Goal: Information Seeking & Learning: Learn about a topic

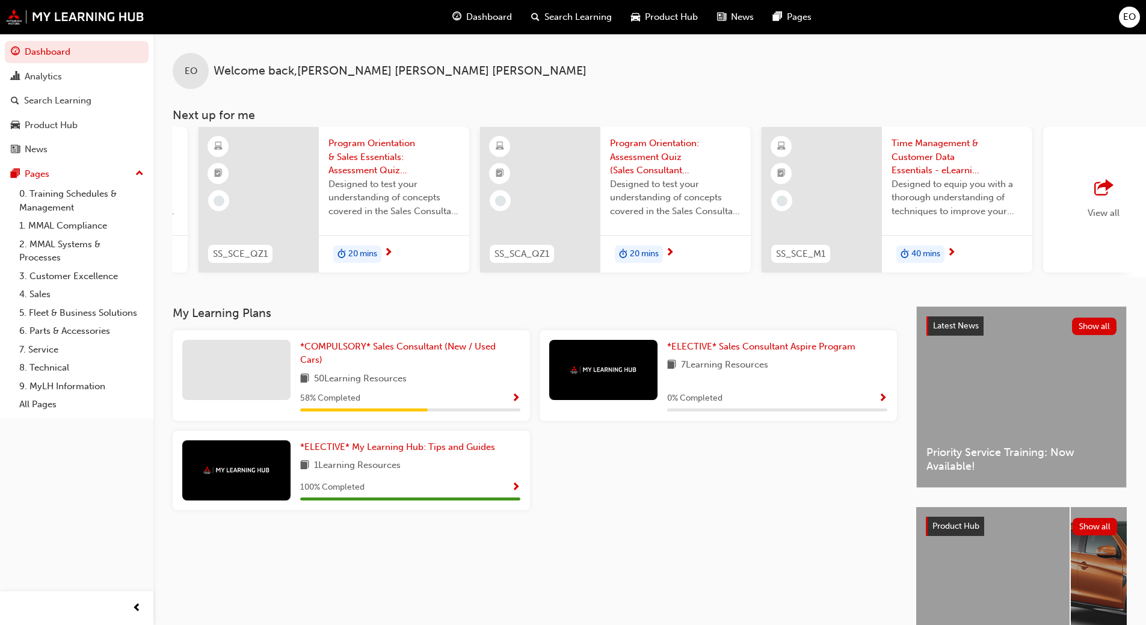
scroll to position [0, 680]
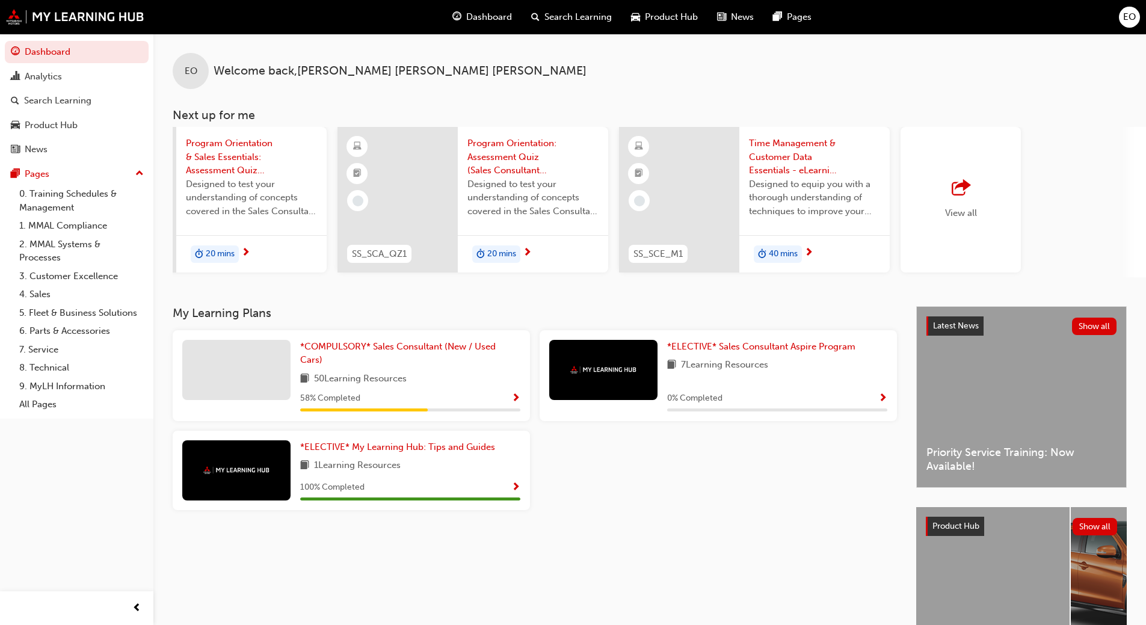
click at [941, 186] on div "View all" at bounding box center [961, 200] width 120 height 146
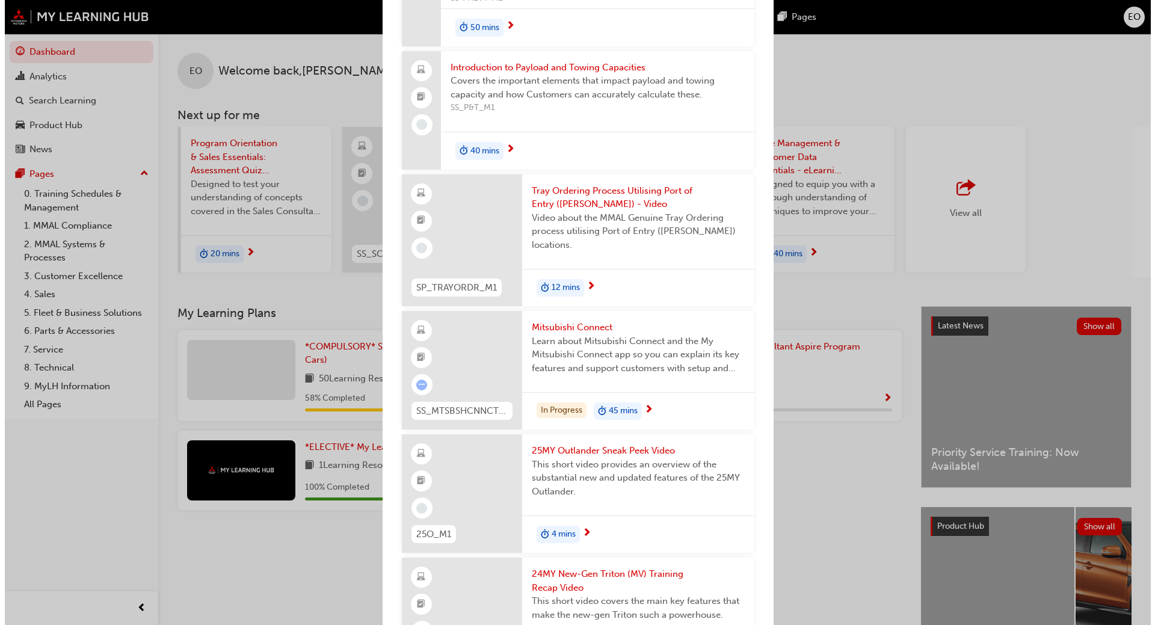
scroll to position [2707, 0]
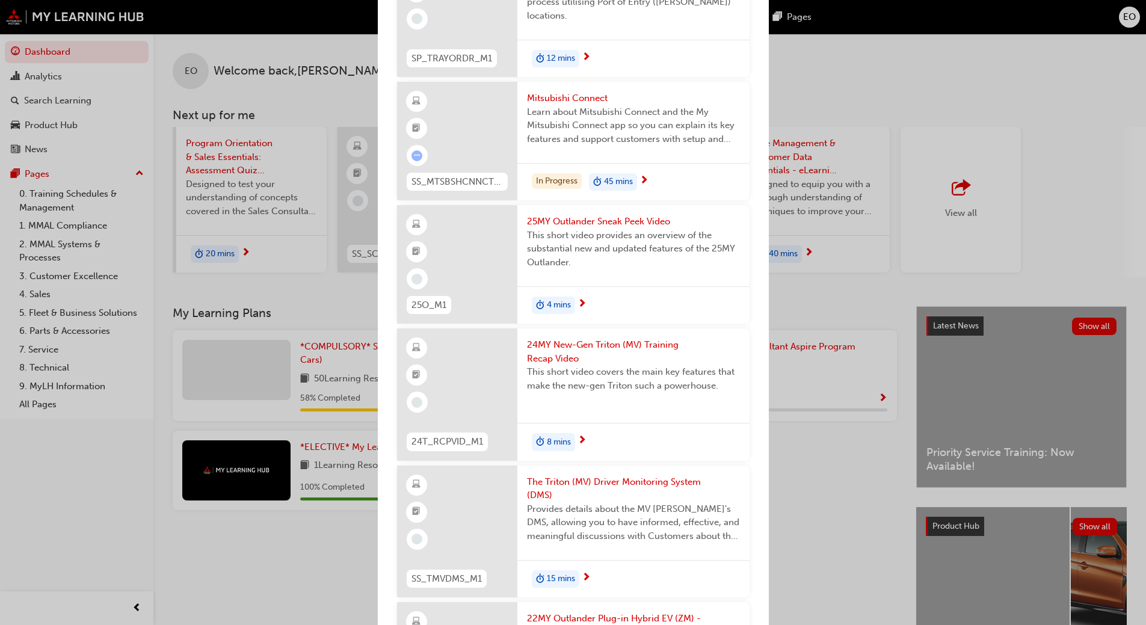
click at [646, 185] on div "In Progress 45 mins" at bounding box center [633, 182] width 232 height 38
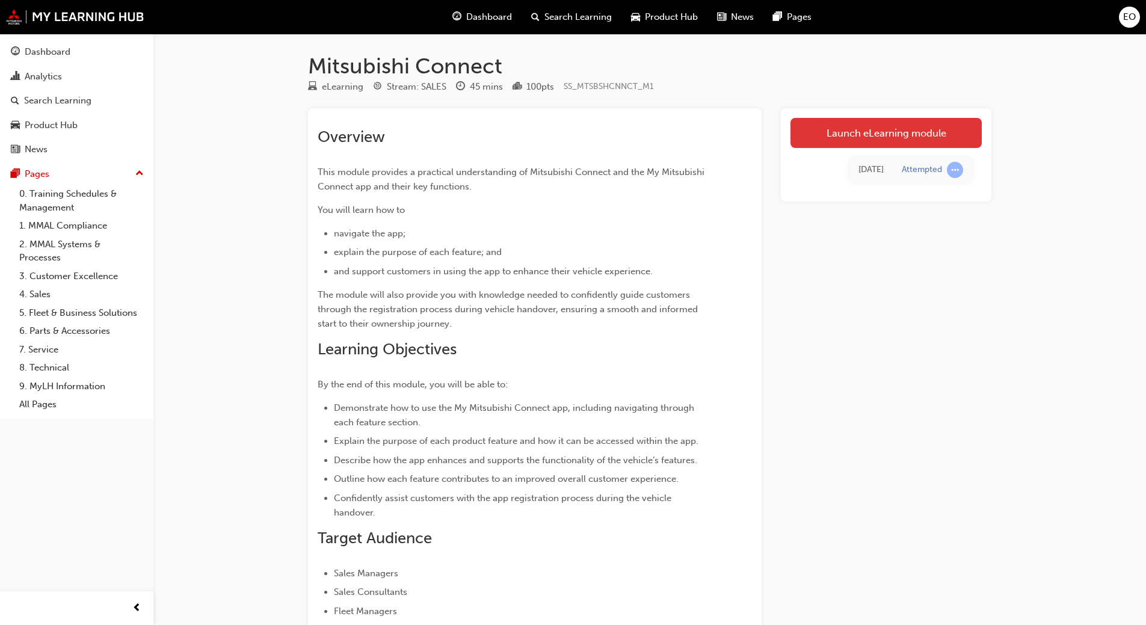
click at [821, 130] on link "Launch eLearning module" at bounding box center [885, 133] width 191 height 30
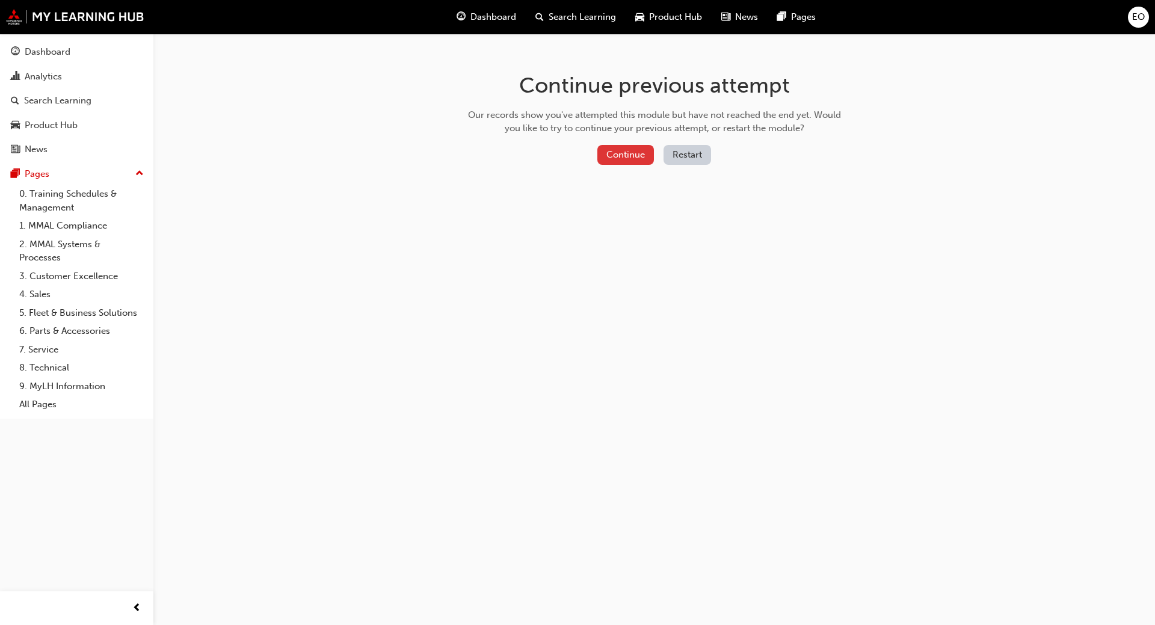
click at [640, 158] on button "Continue" at bounding box center [625, 155] width 57 height 20
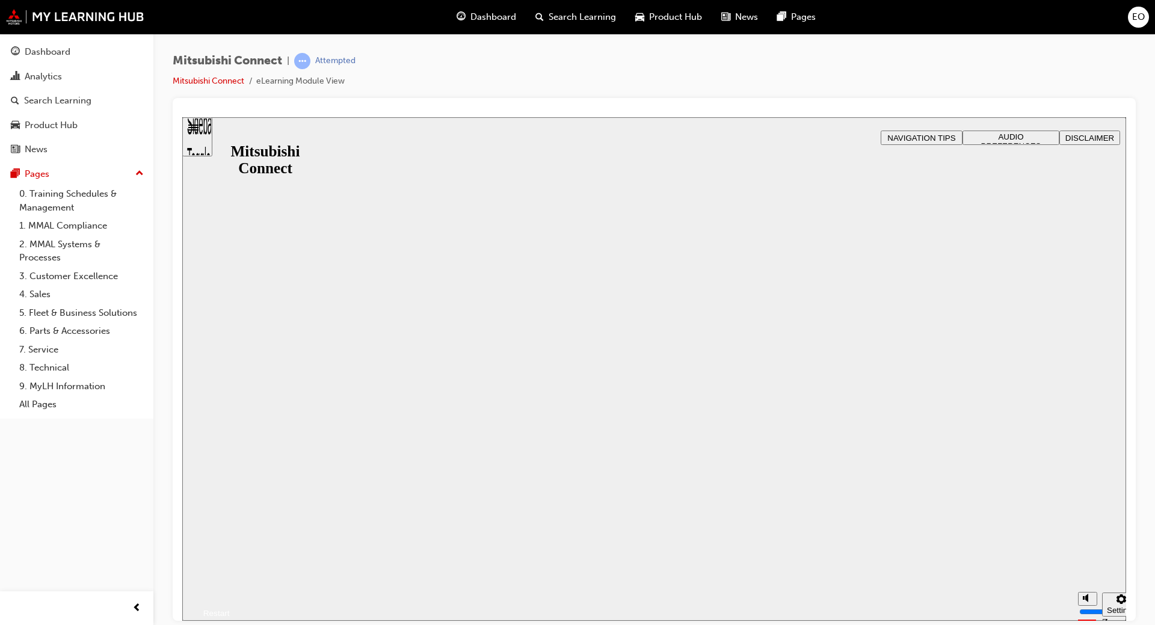
click at [664, 547] on div "Mitsubishi Connect Mitsubishi Connect Resume Restart" at bounding box center [654, 583] width 944 height 73
click at [230, 591] on button "Resume" at bounding box center [206, 599] width 48 height 16
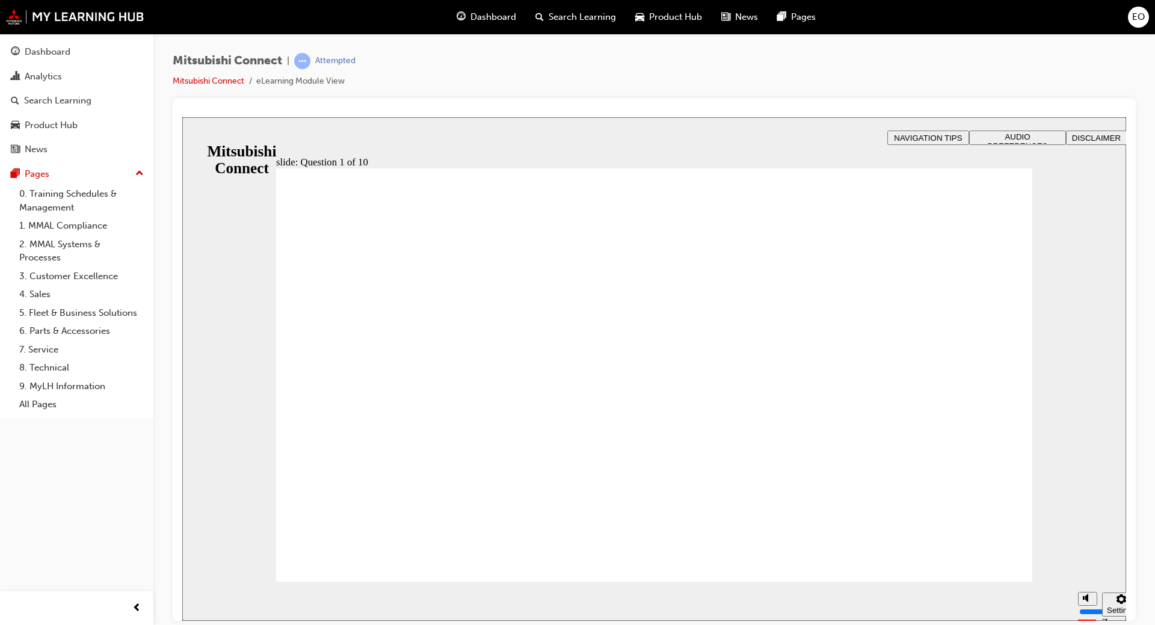
radio input "true"
drag, startPoint x: 964, startPoint y: 544, endPoint x: 951, endPoint y: 553, distance: 15.7
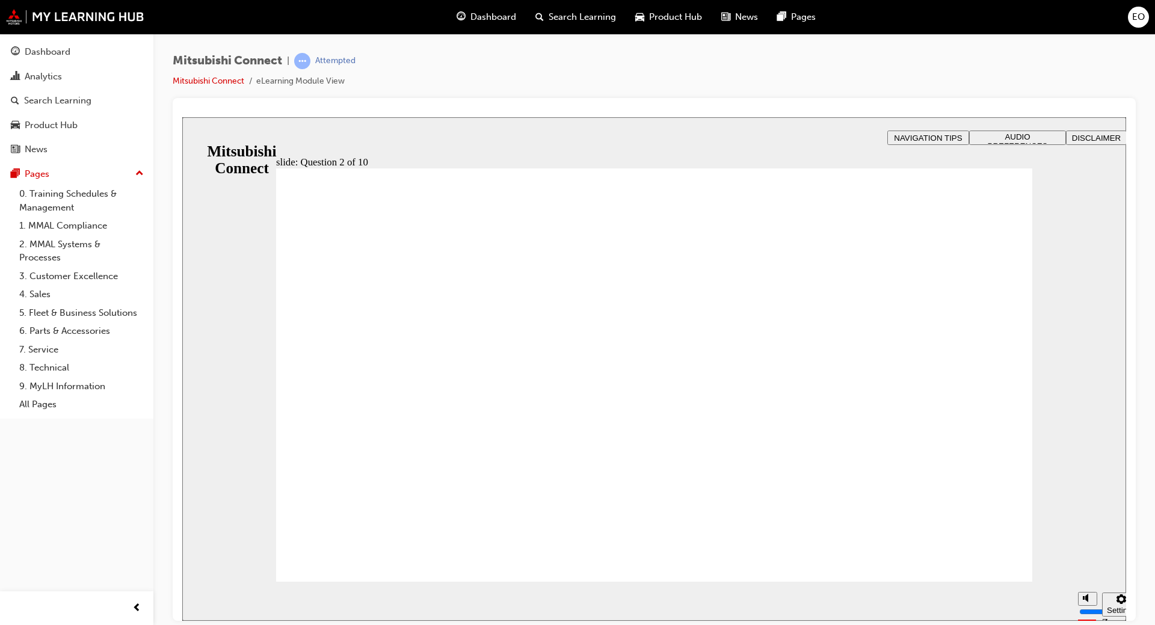
checkbox input "true"
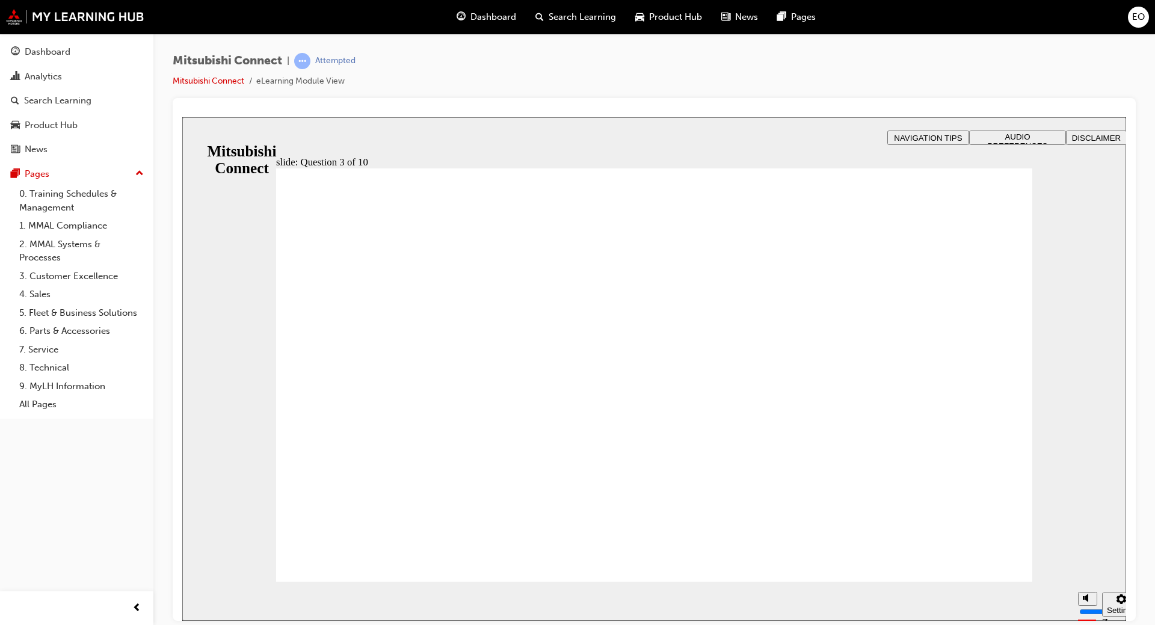
checkbox input "true"
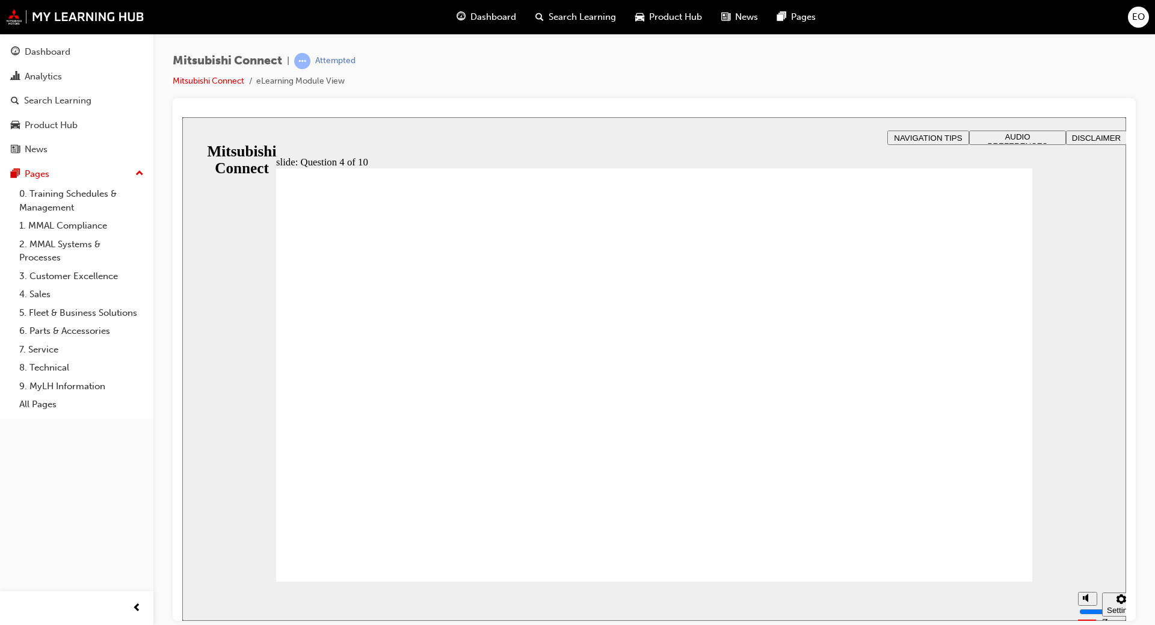
radio input "true"
drag, startPoint x: 423, startPoint y: 432, endPoint x: 380, endPoint y: 541, distance: 117.0
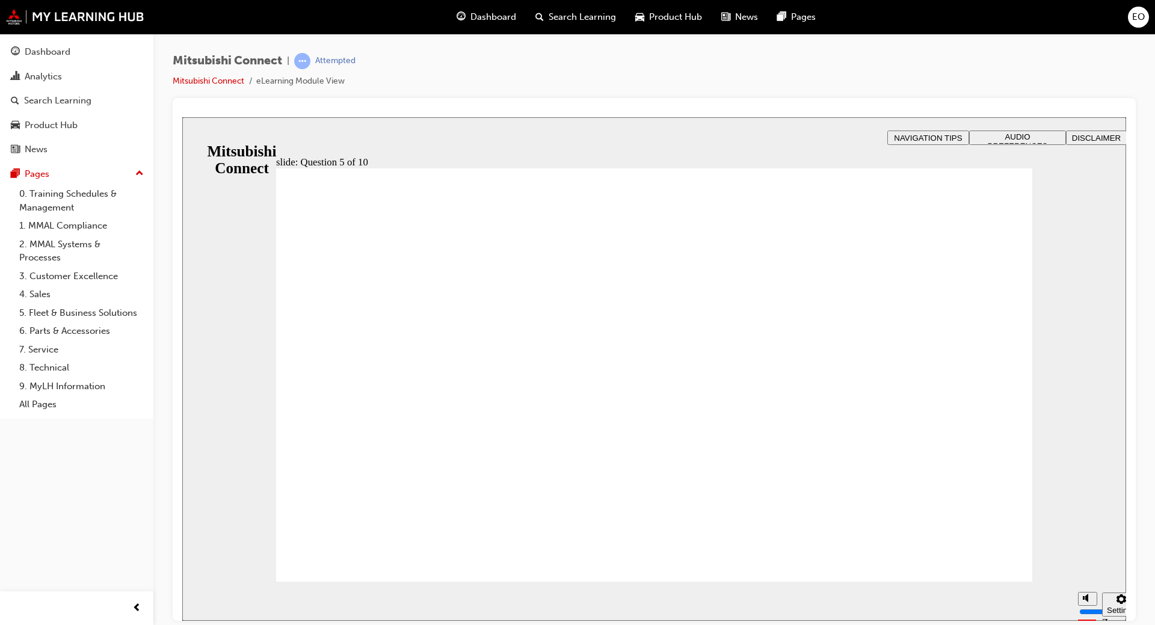
checkbox input "true"
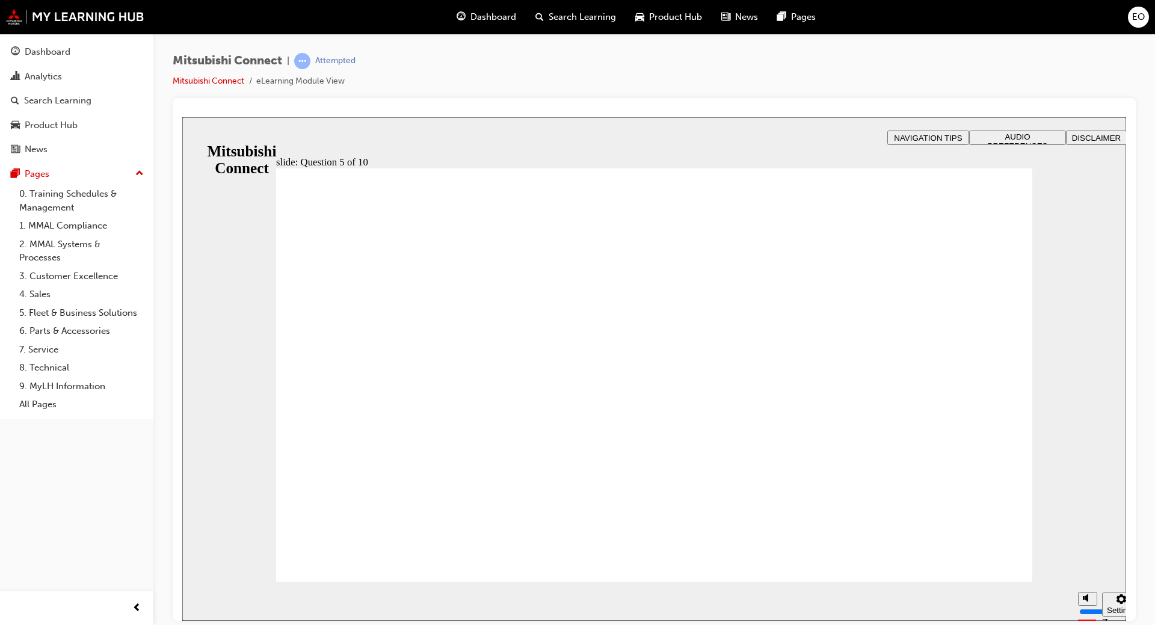
checkbox input "true"
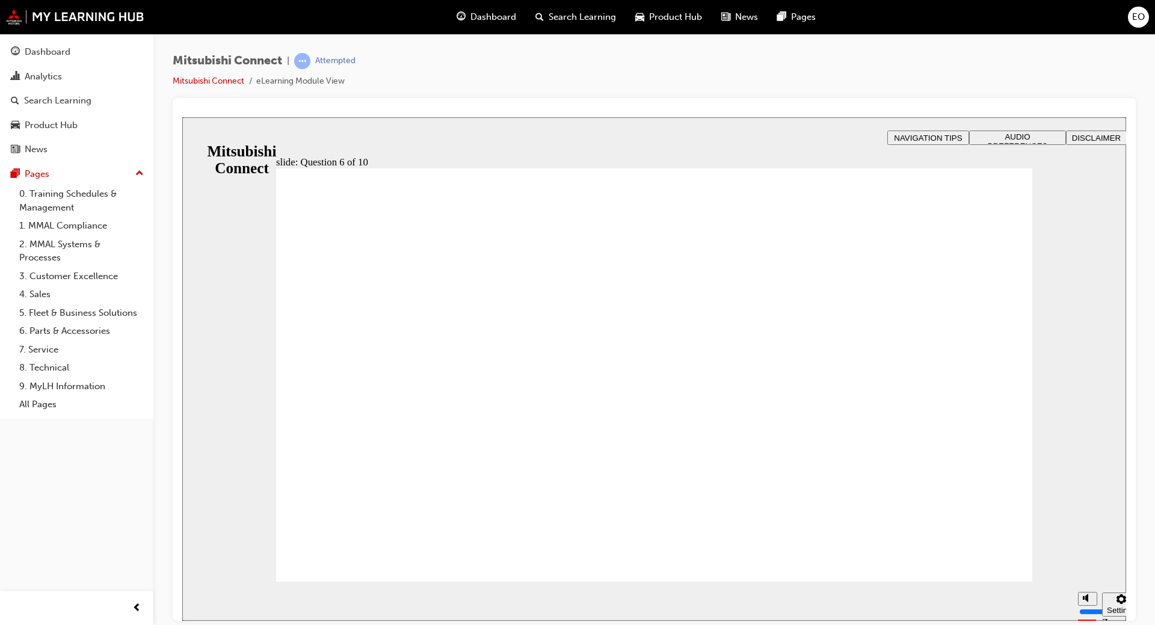
checkbox input "true"
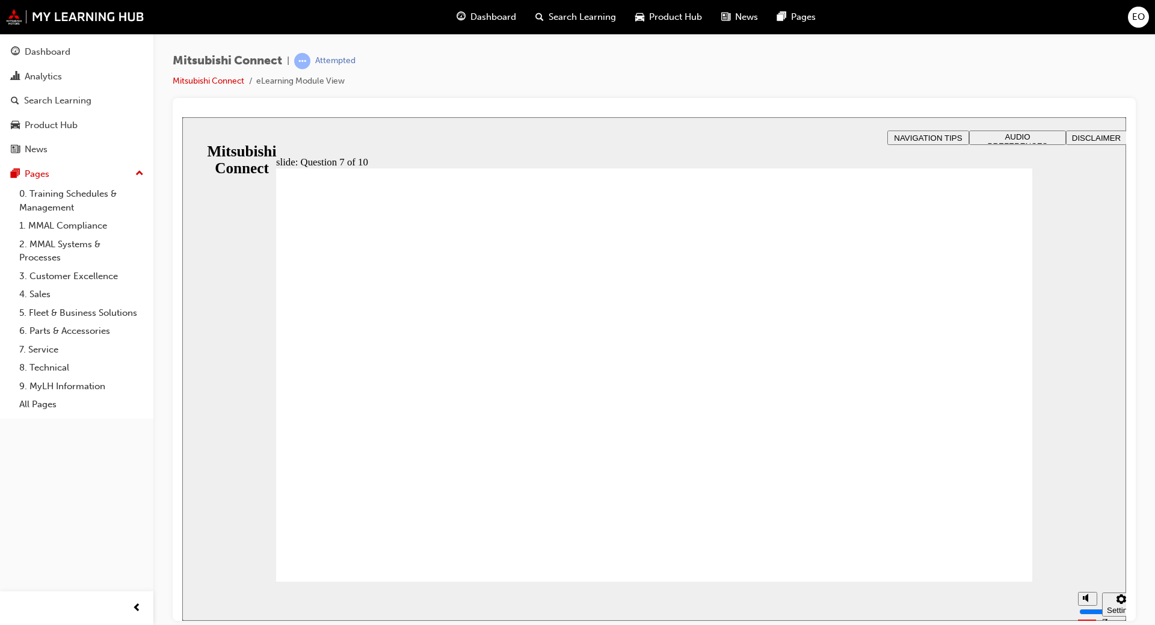
radio input "true"
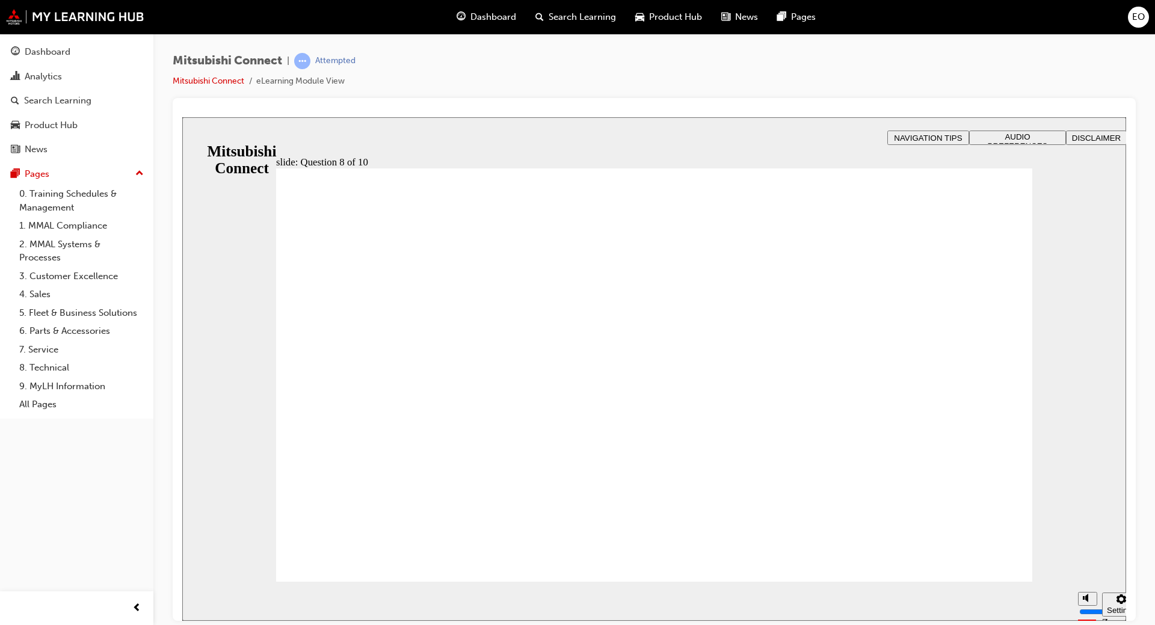
radio input "true"
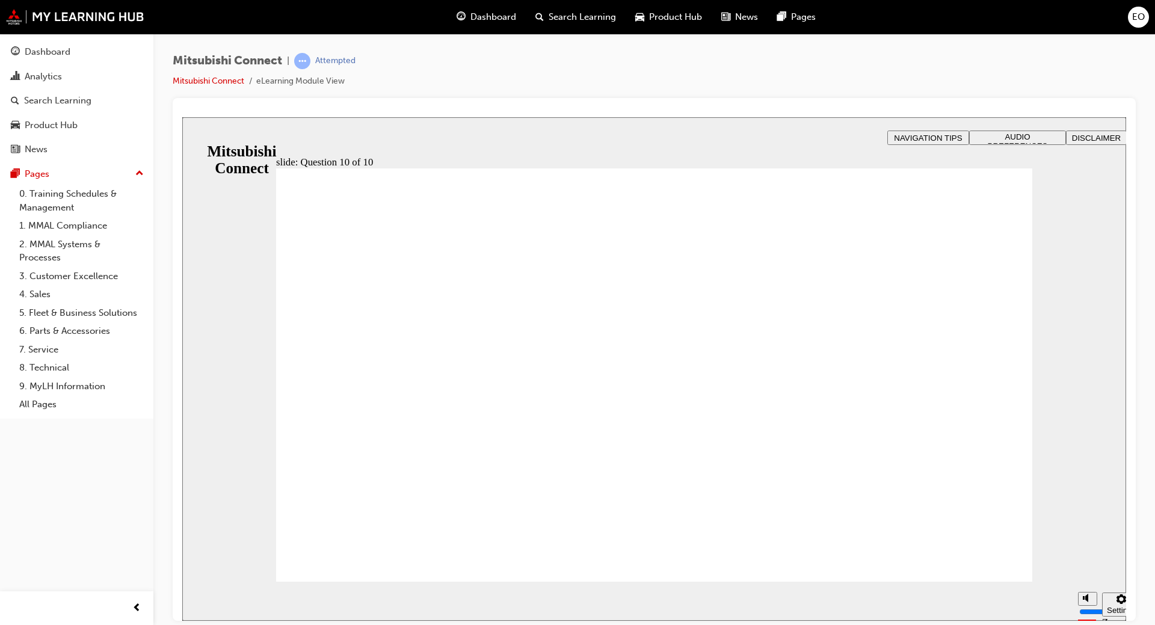
checkbox input "true"
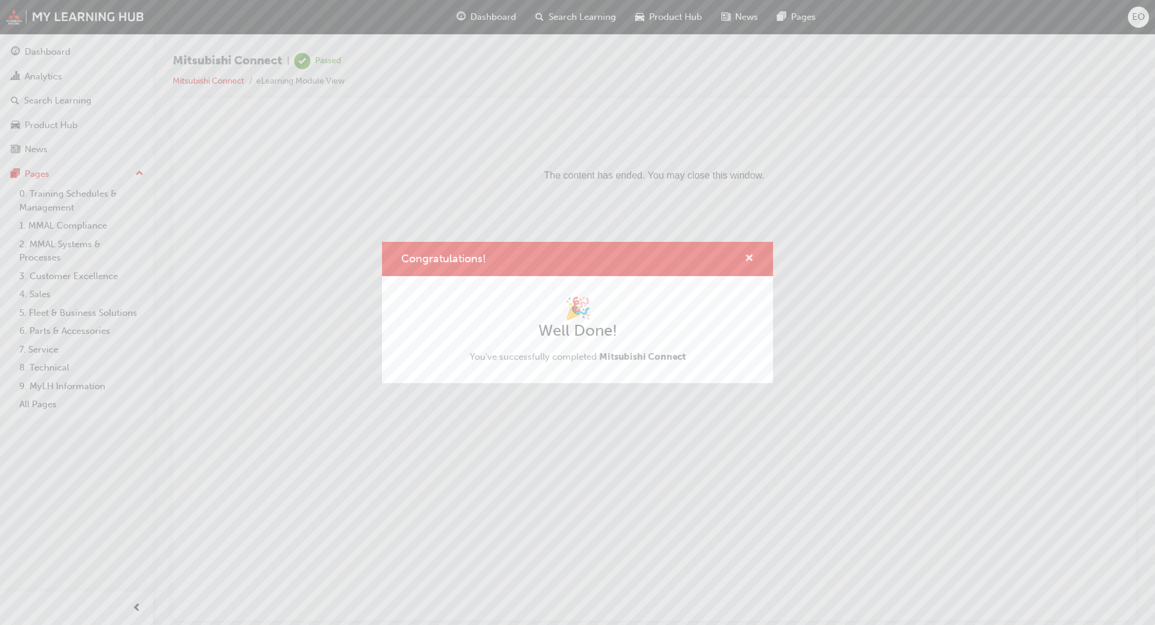
click at [750, 257] on span "cross-icon" at bounding box center [749, 259] width 9 height 11
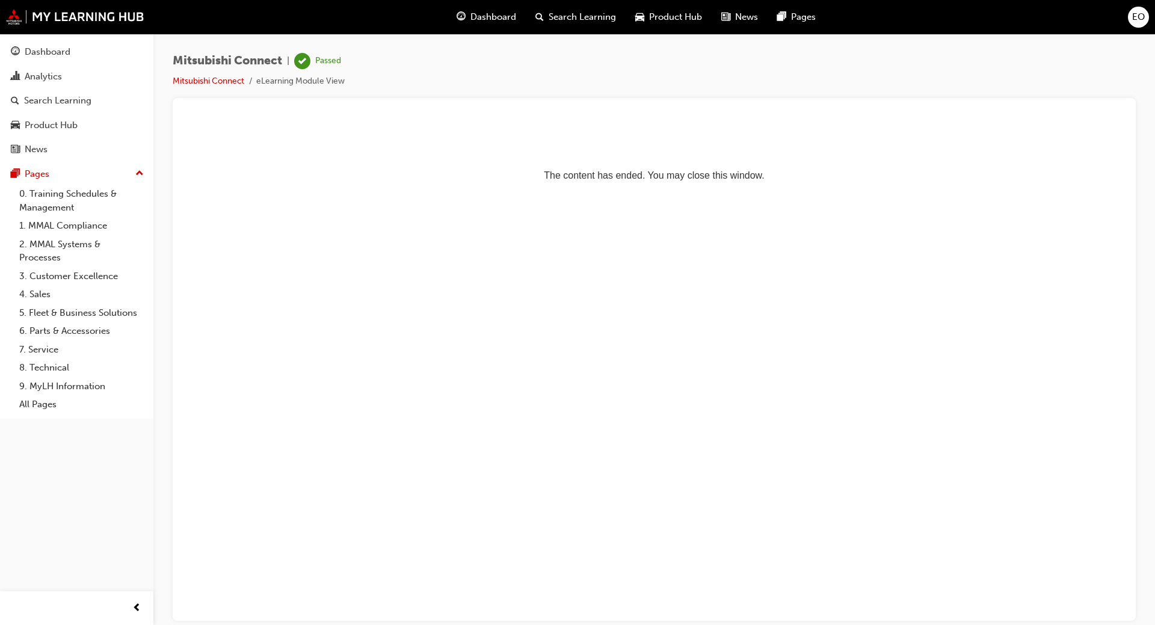
click at [500, 22] on span "Dashboard" at bounding box center [493, 17] width 46 height 14
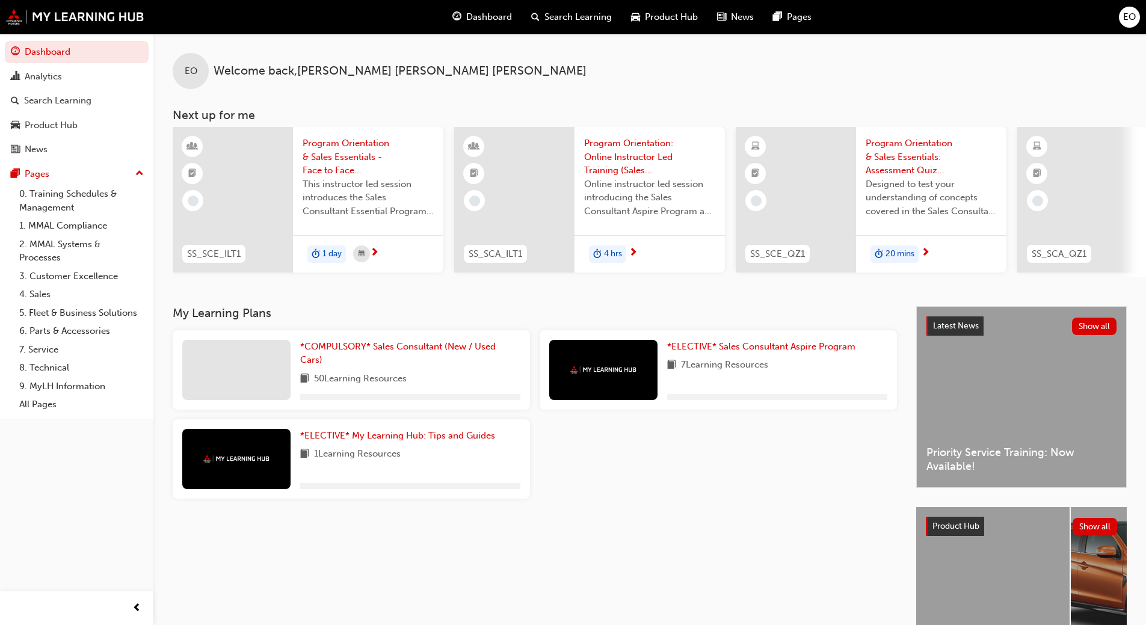
scroll to position [0, 714]
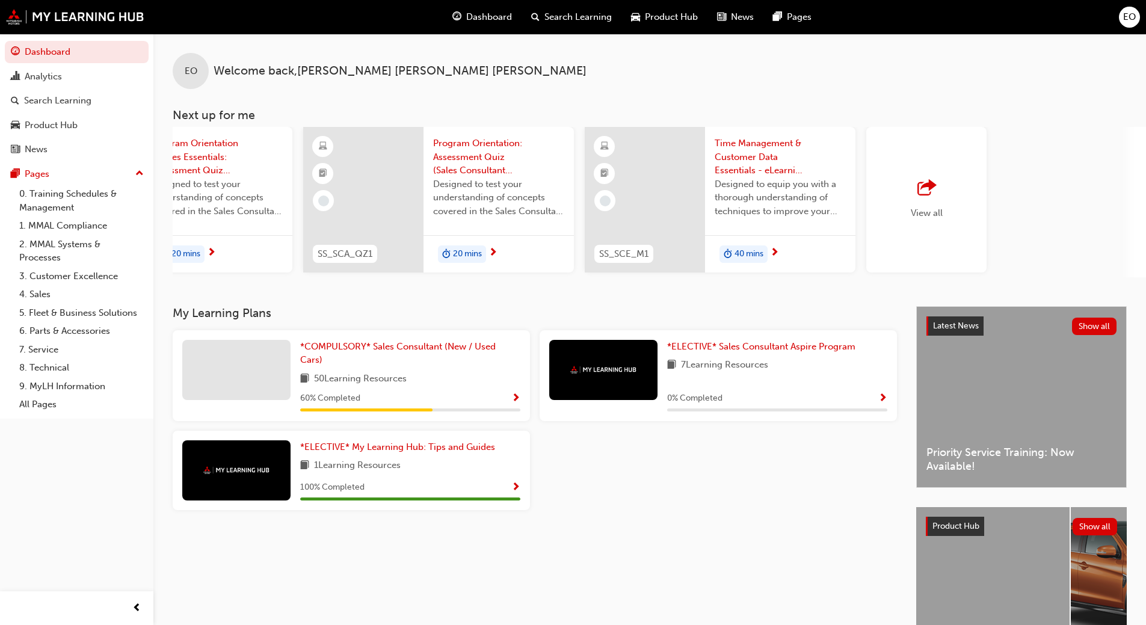
click at [937, 203] on div "View all" at bounding box center [927, 200] width 32 height 40
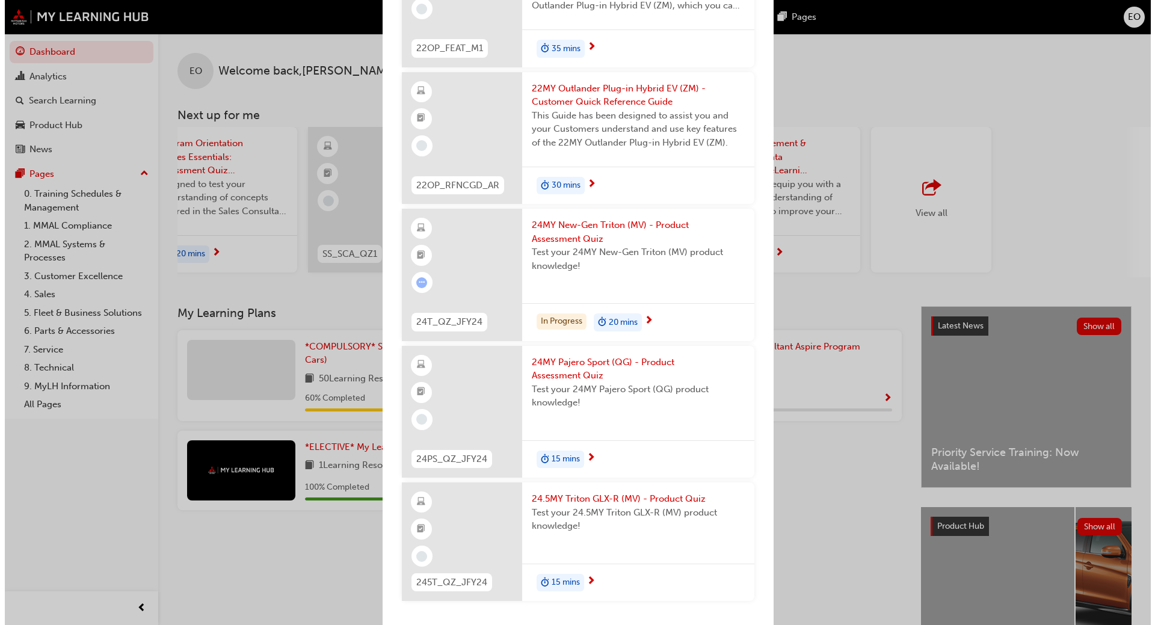
scroll to position [3292, 0]
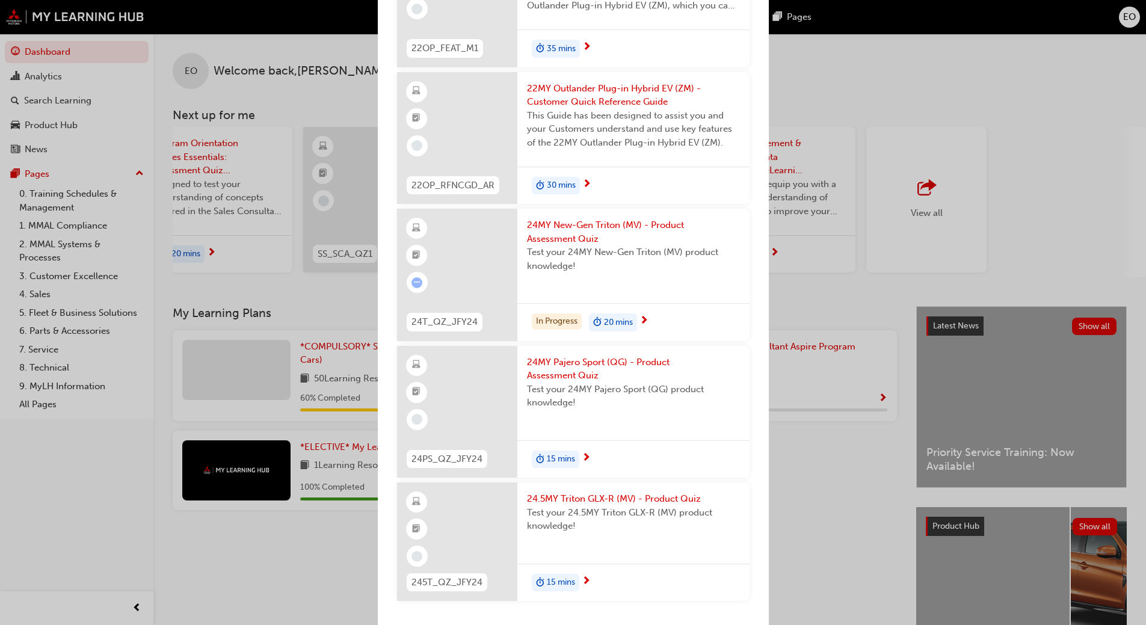
click at [597, 513] on span "Test your 24.5MY Triton GLX-R (MV) product knowledge!" at bounding box center [633, 519] width 213 height 27
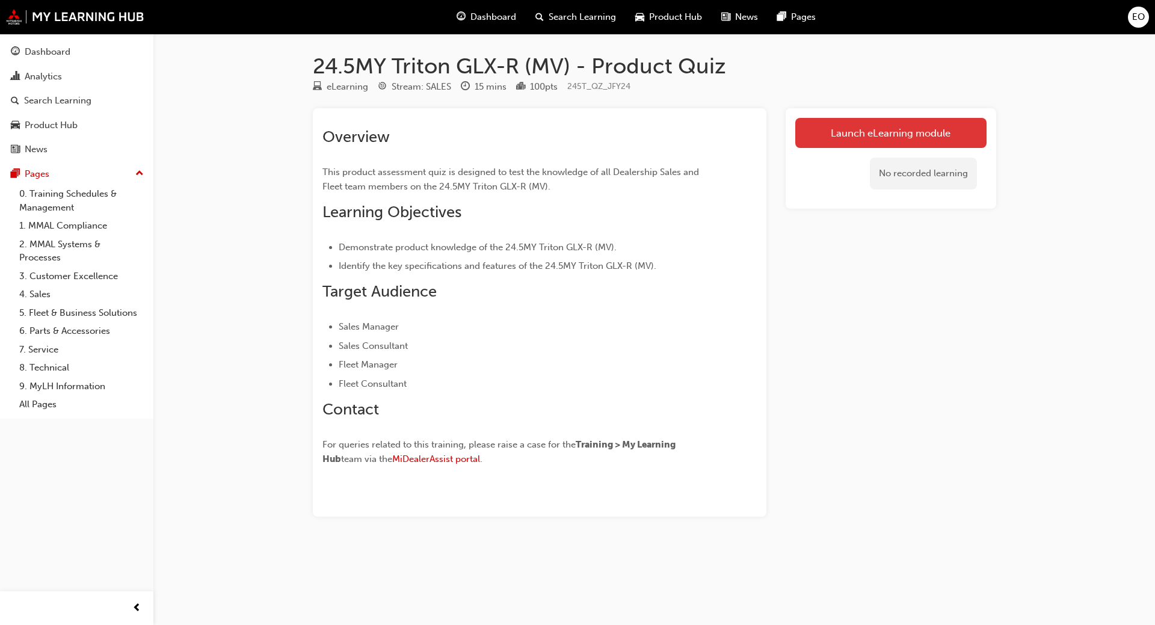
click at [934, 127] on link "Launch eLearning module" at bounding box center [890, 133] width 191 height 30
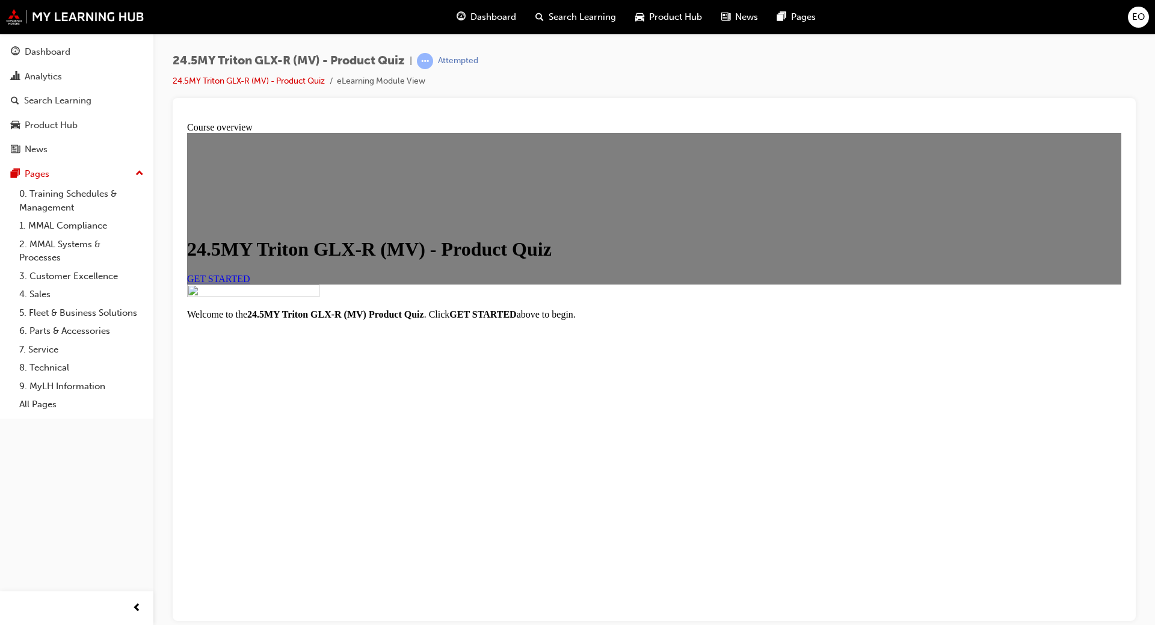
click at [250, 283] on link "GET STARTED" at bounding box center [218, 278] width 63 height 10
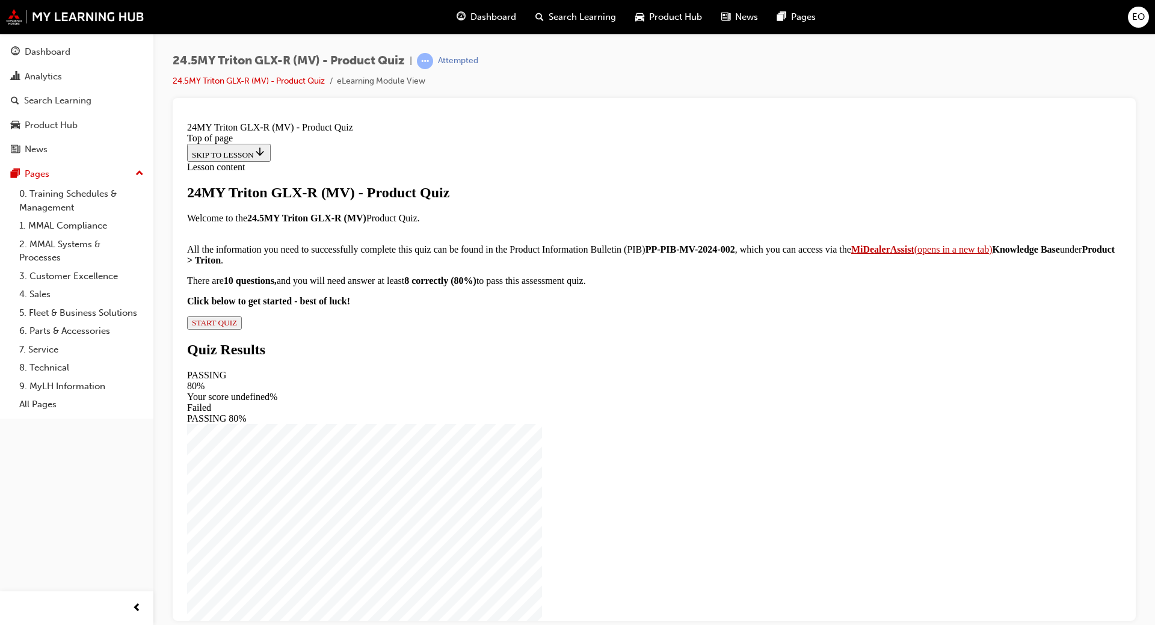
scroll to position [57, 0]
click at [242, 329] on button "START QUIZ" at bounding box center [214, 322] width 55 height 13
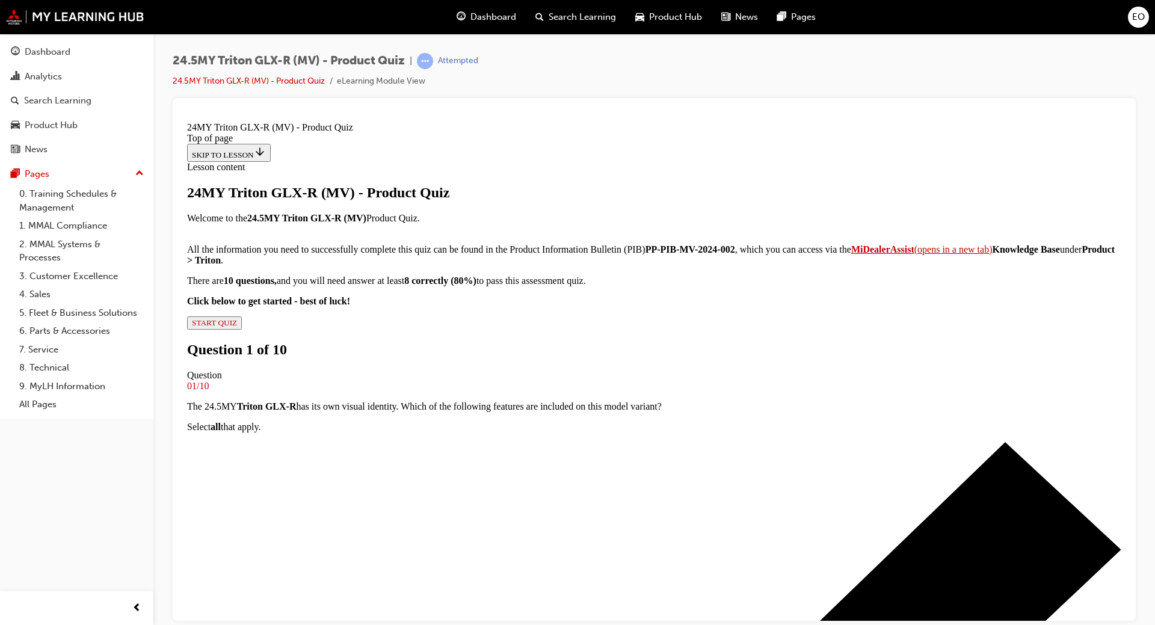
drag, startPoint x: 626, startPoint y: 479, endPoint x: 633, endPoint y: 407, distance: 72.5
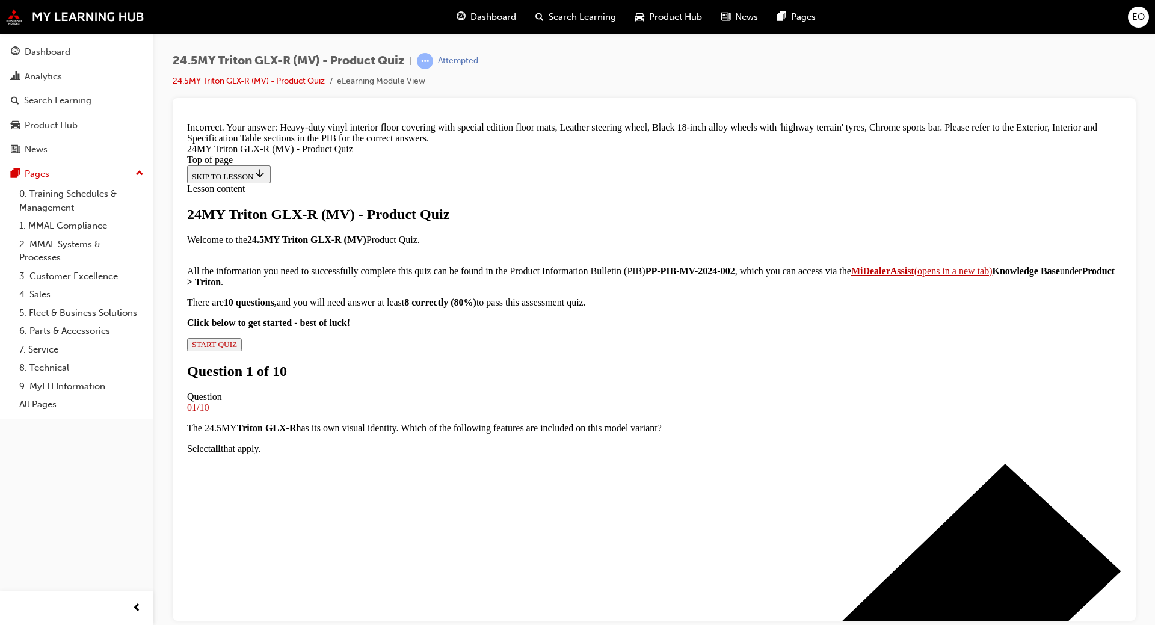
scroll to position [254, 0]
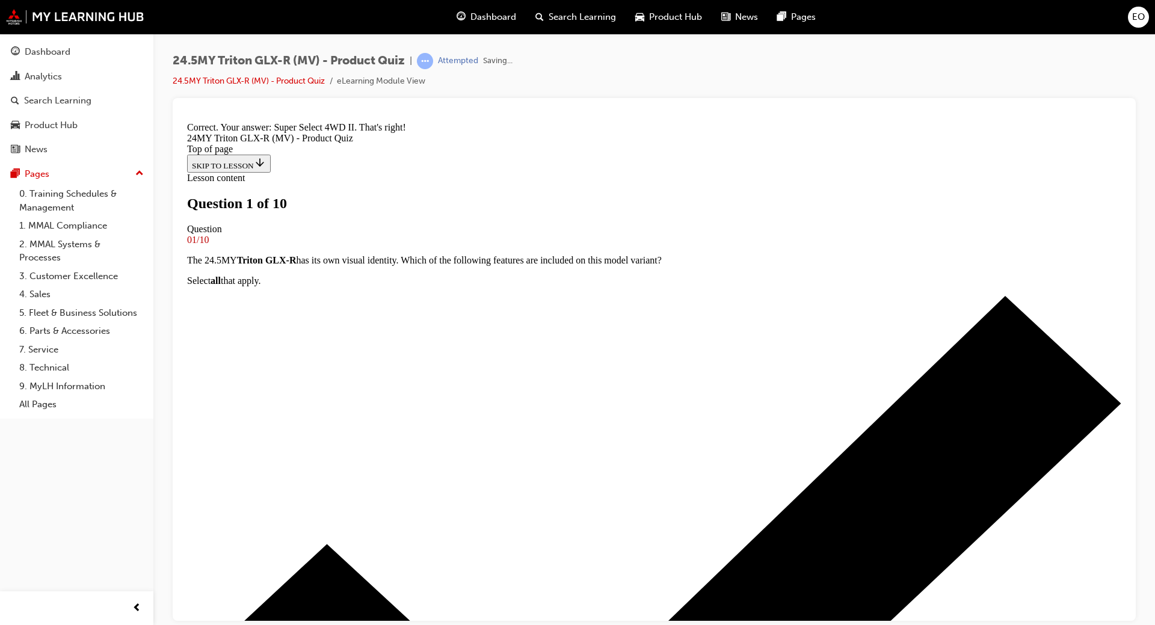
scroll to position [221, 0]
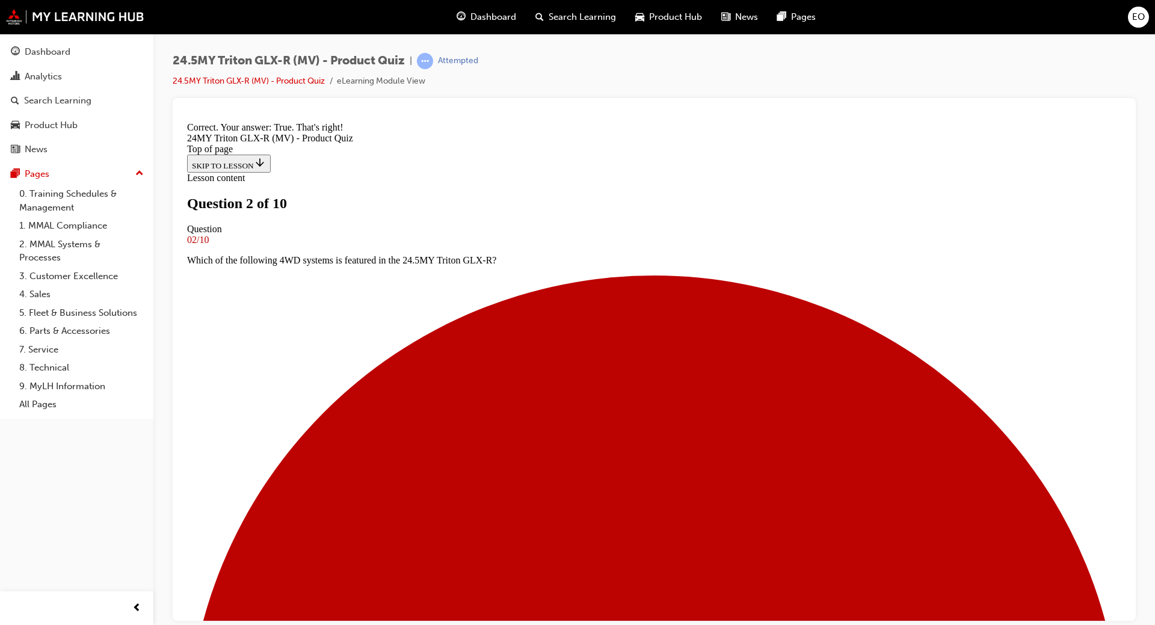
scroll to position [158, 0]
drag, startPoint x: 670, startPoint y: 562, endPoint x: 680, endPoint y: 570, distance: 12.4
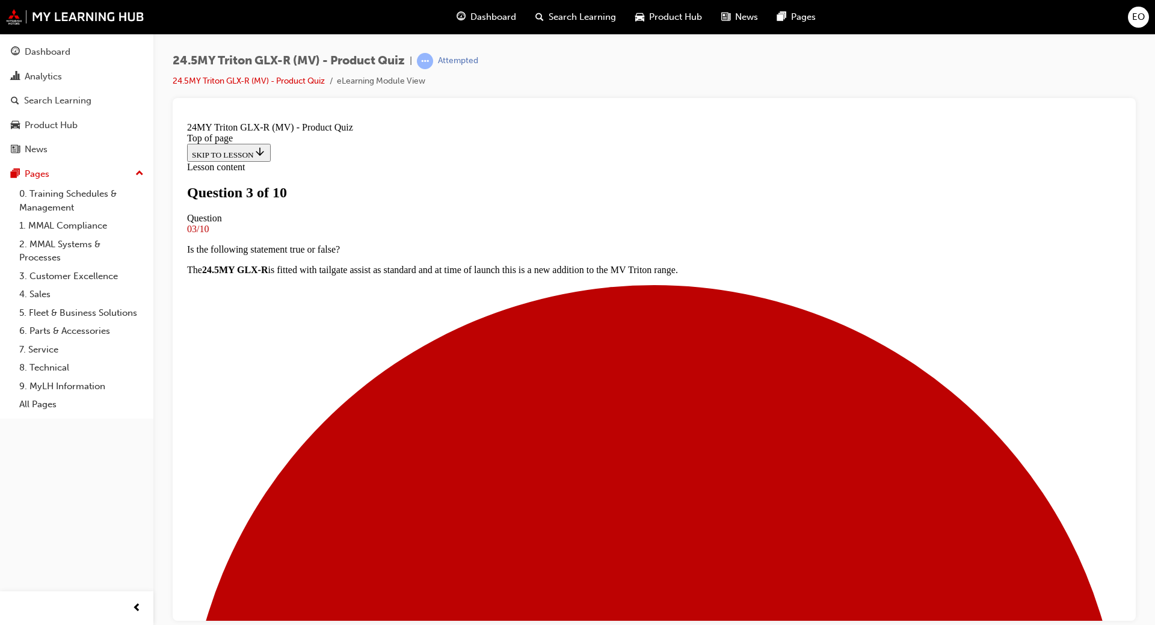
scroll to position [241, 0]
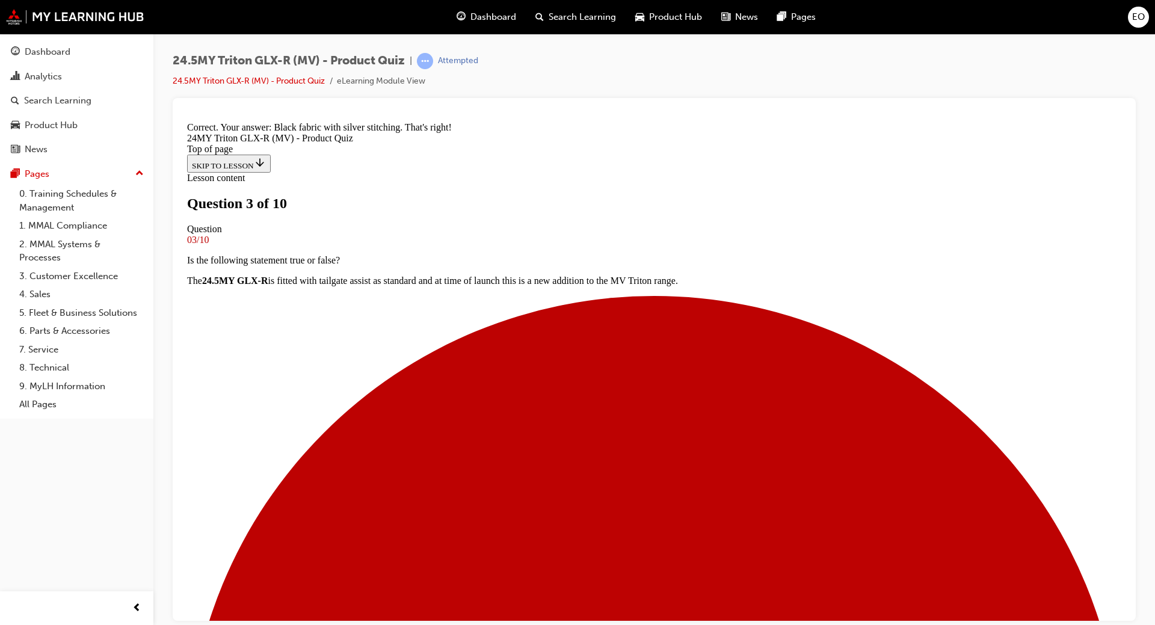
scroll to position [410, 0]
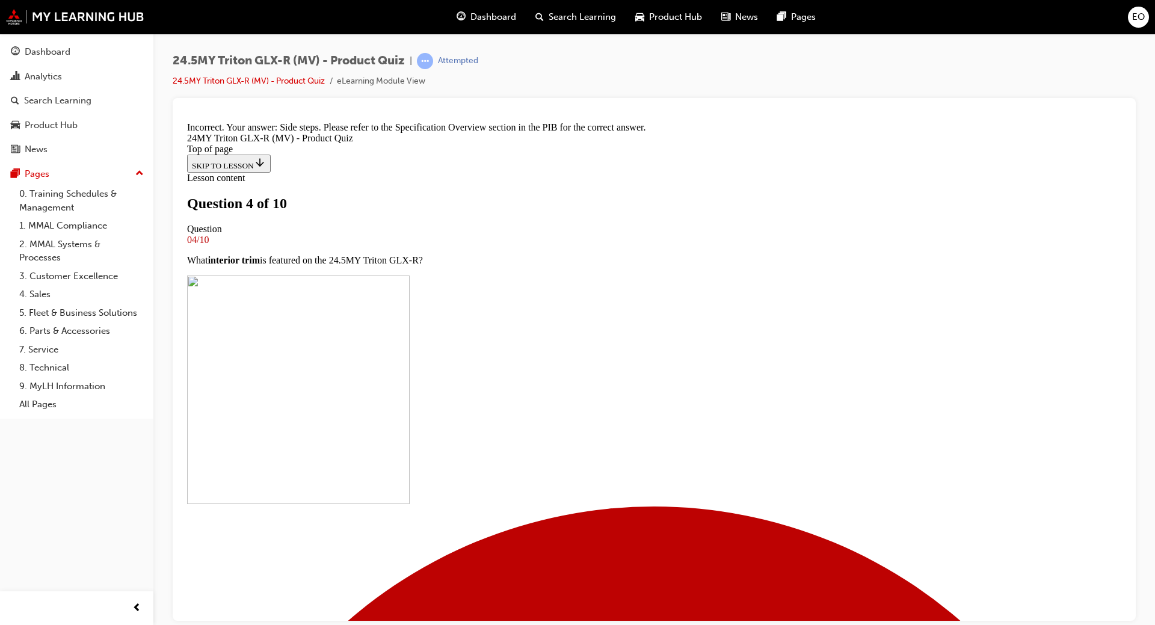
scroll to position [262, 0]
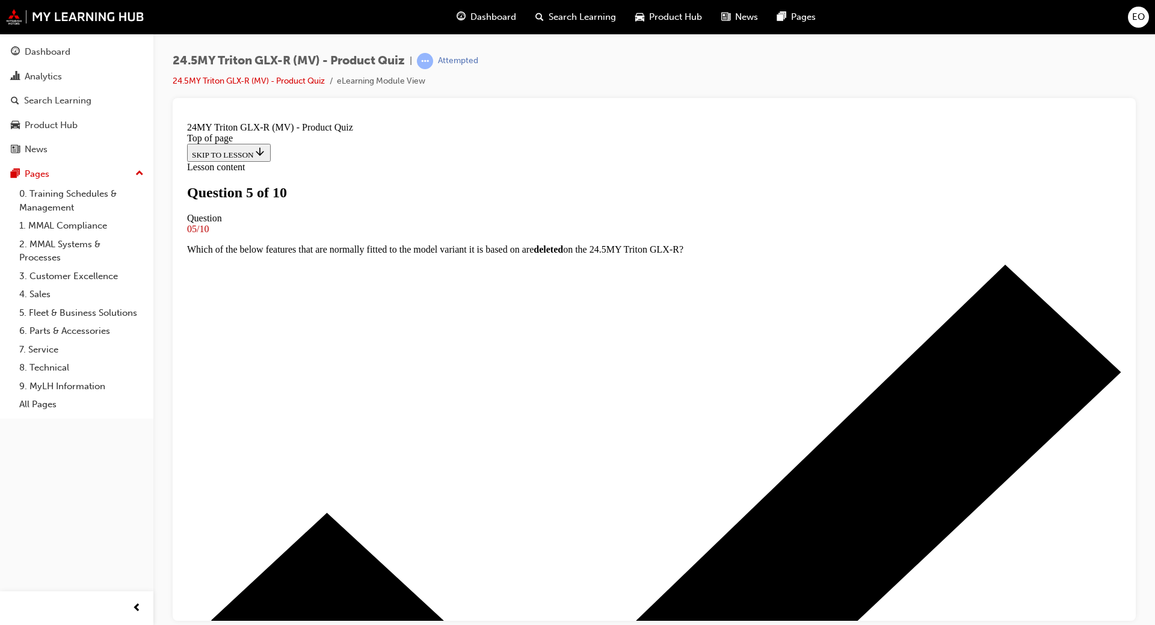
scroll to position [120, 0]
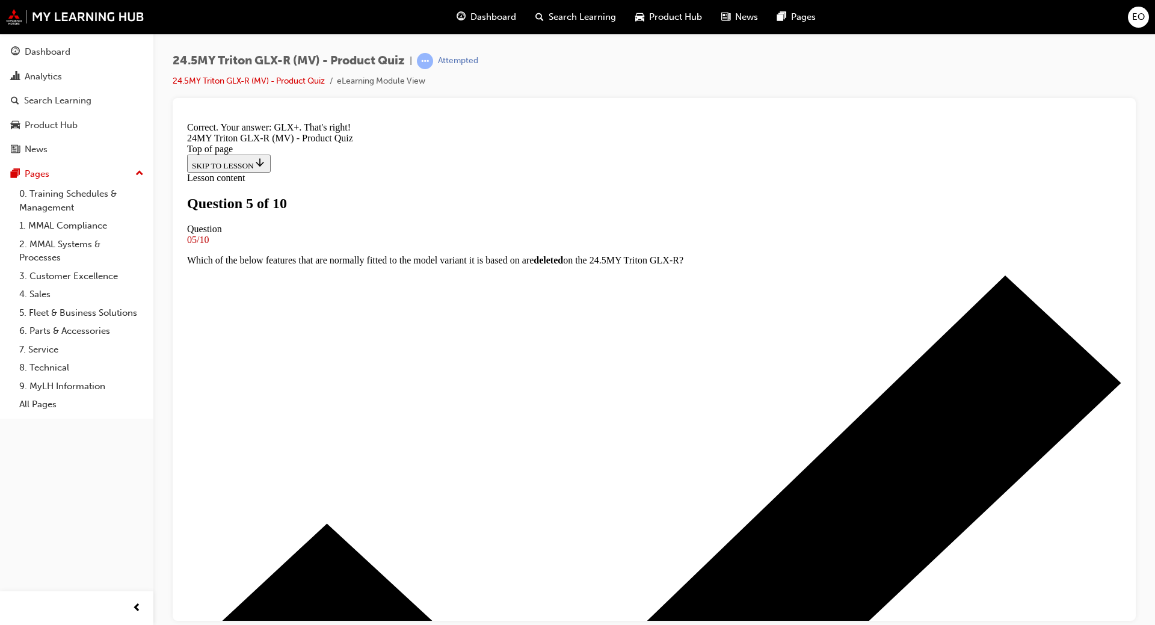
scroll to position [267, 0]
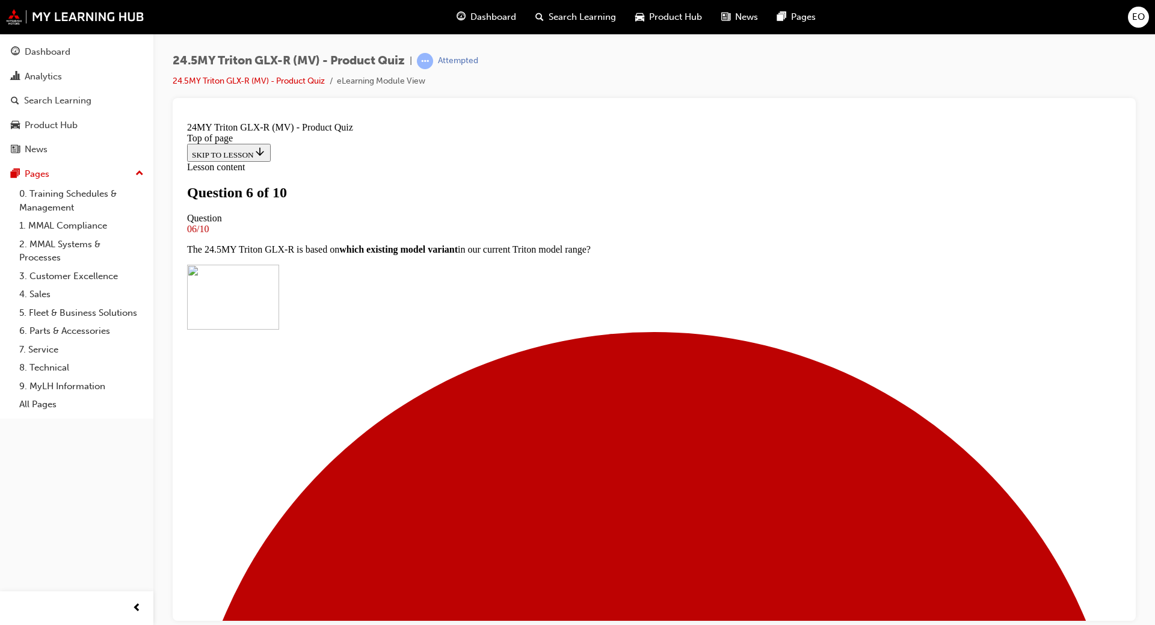
scroll to position [241, 0]
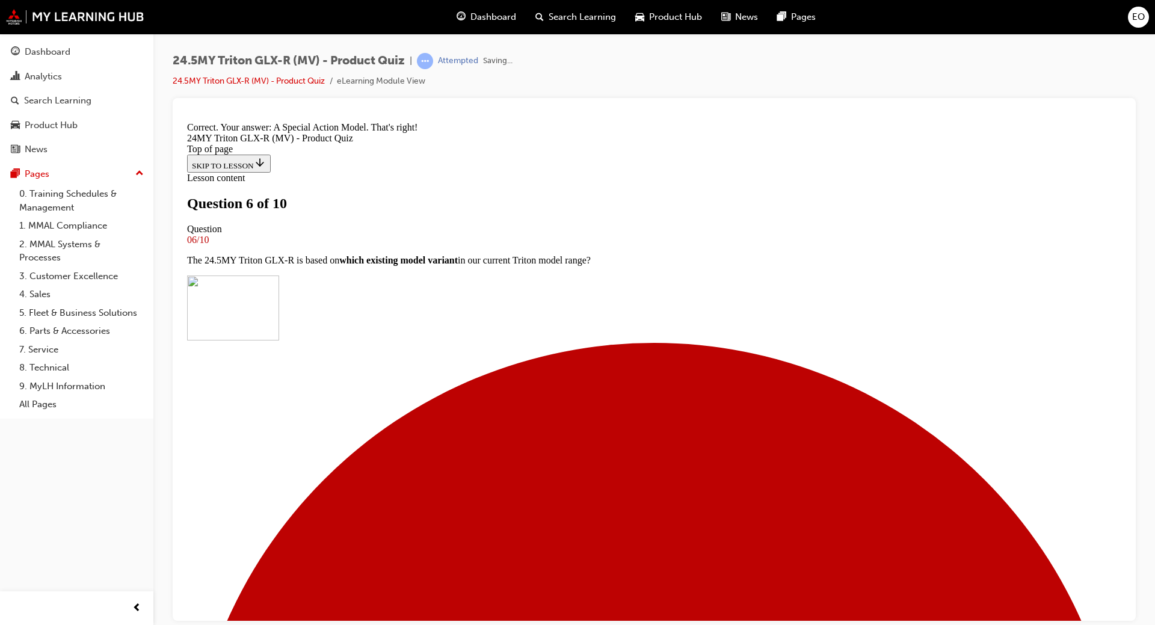
scroll to position [410, 0]
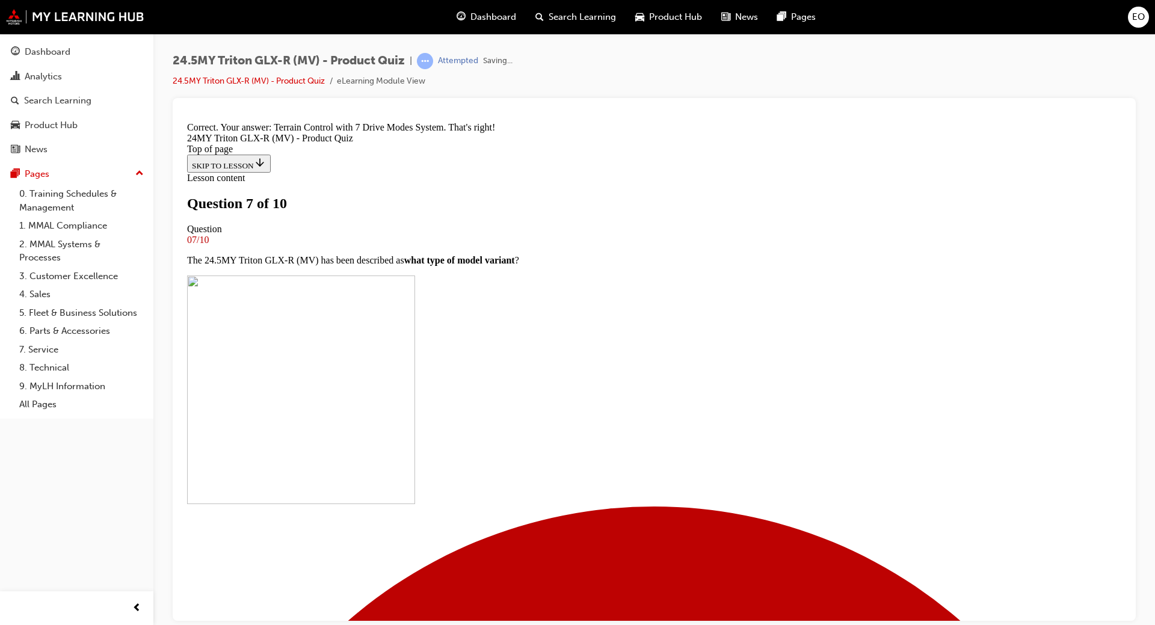
scroll to position [241, 0]
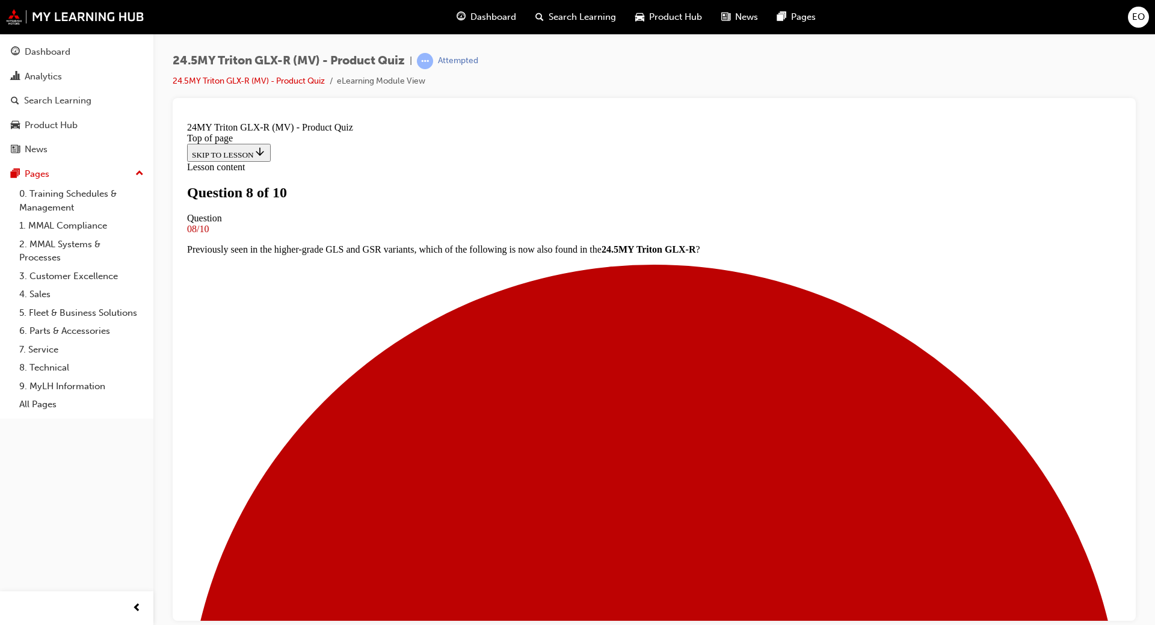
scroll to position [120, 0]
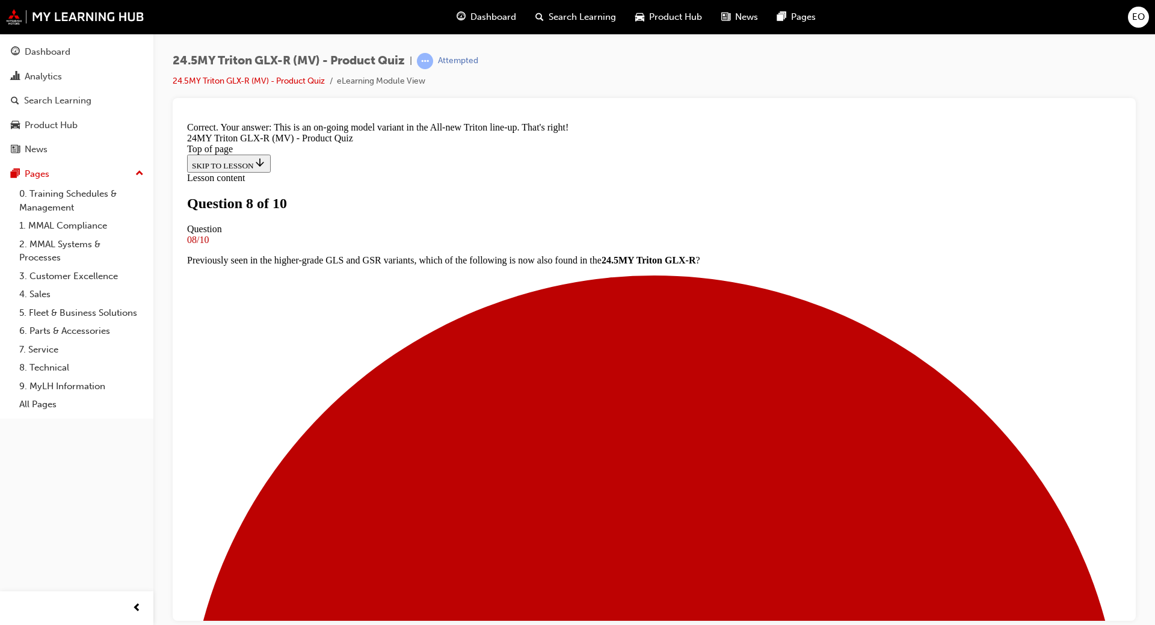
scroll to position [241, 0]
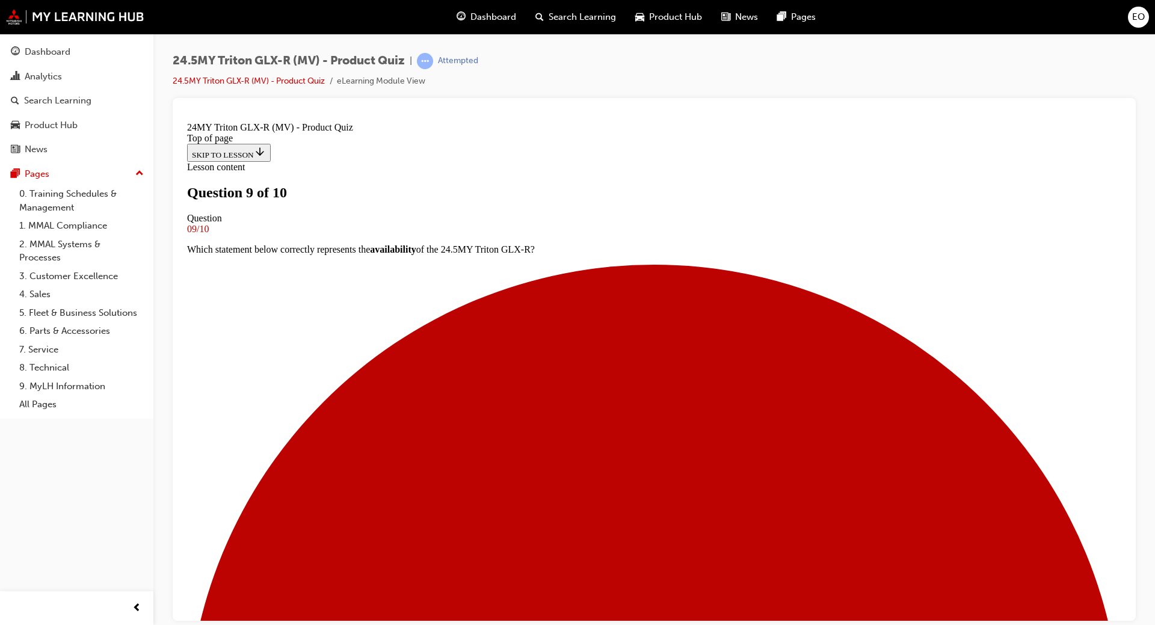
scroll to position [180, 0]
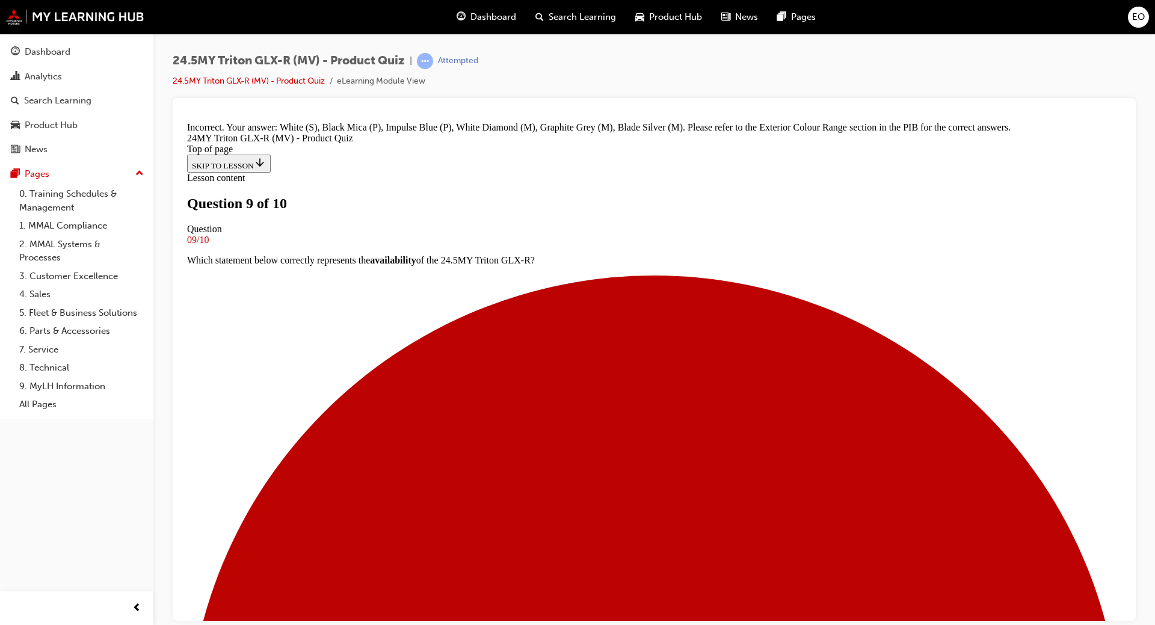
scroll to position [427, 0]
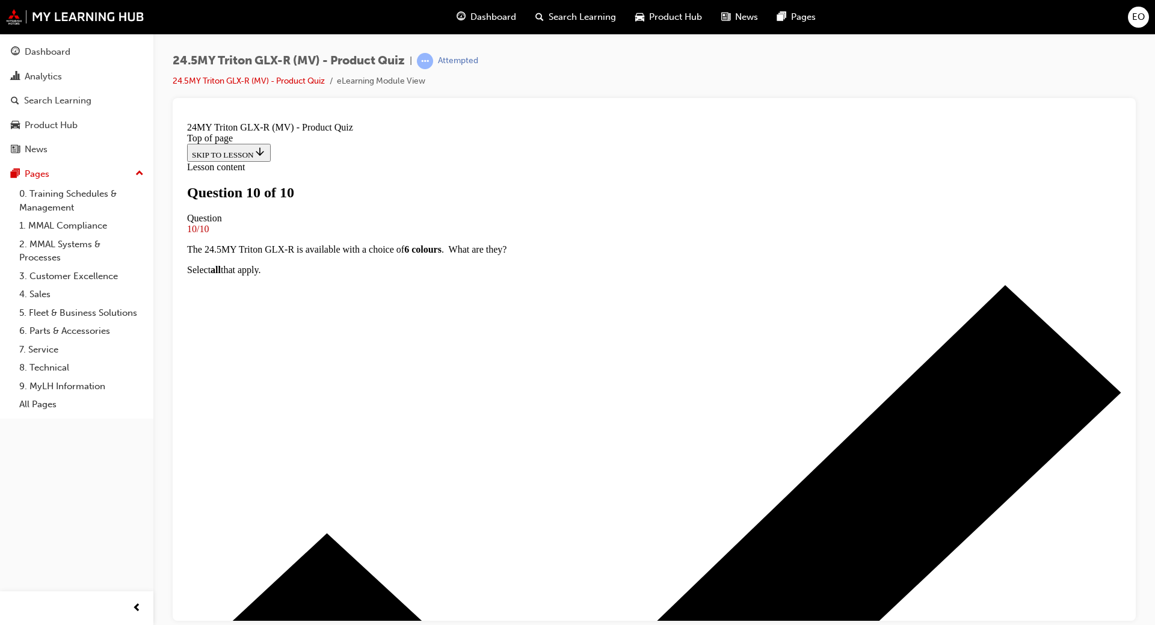
scroll to position [125, 0]
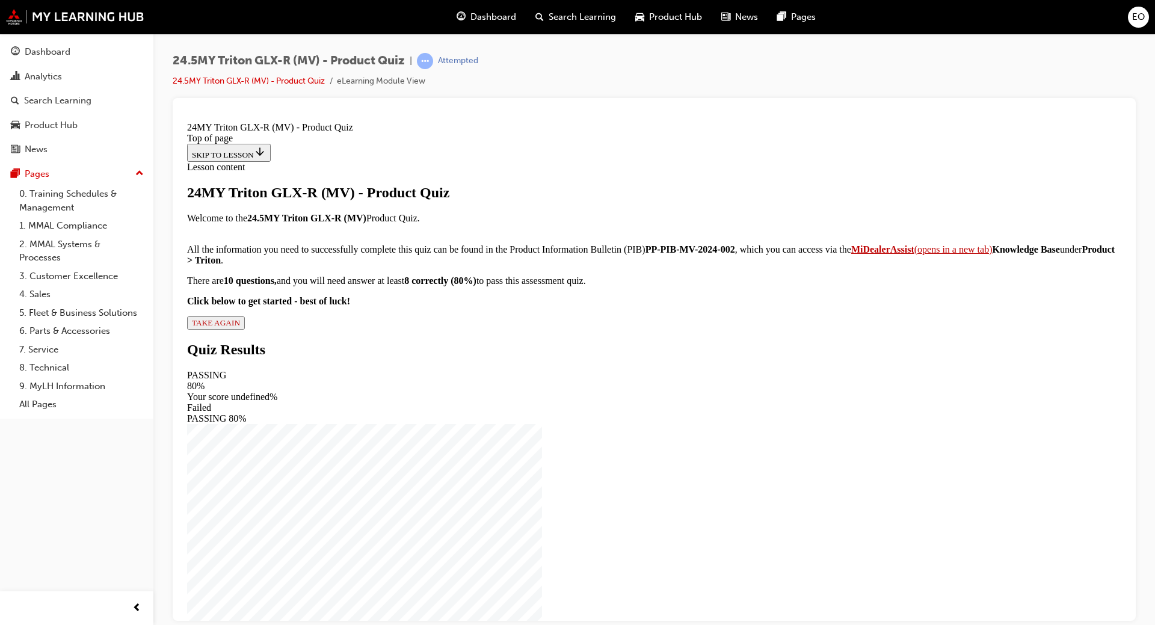
click at [240, 327] on span "TAKE AGAIN" at bounding box center [216, 322] width 48 height 9
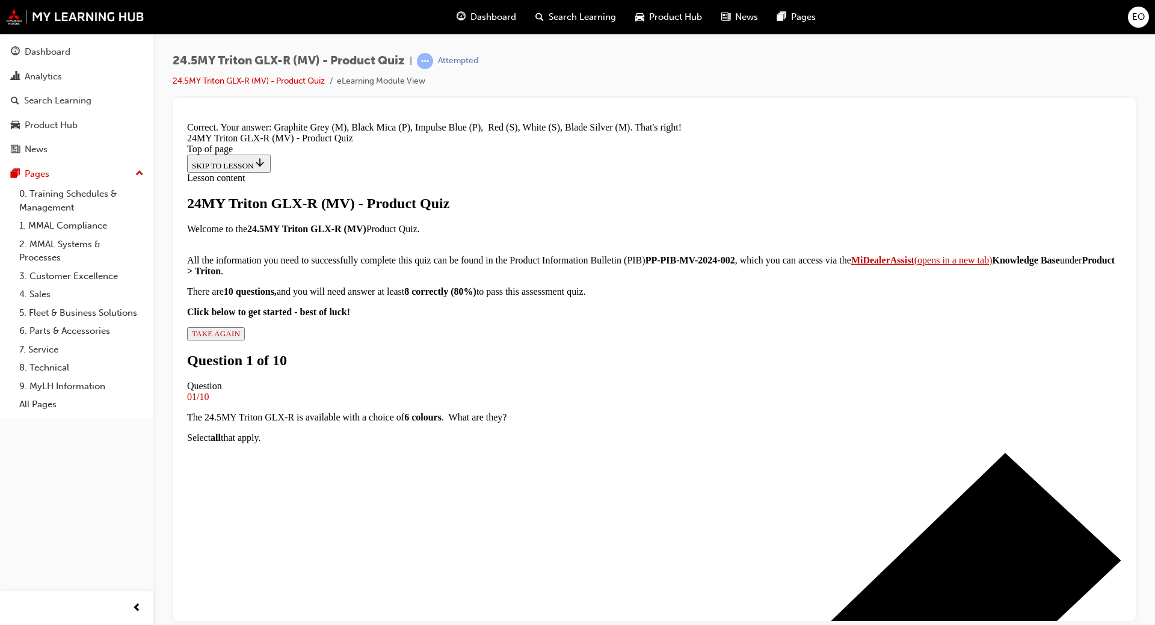
scroll to position [406, 0]
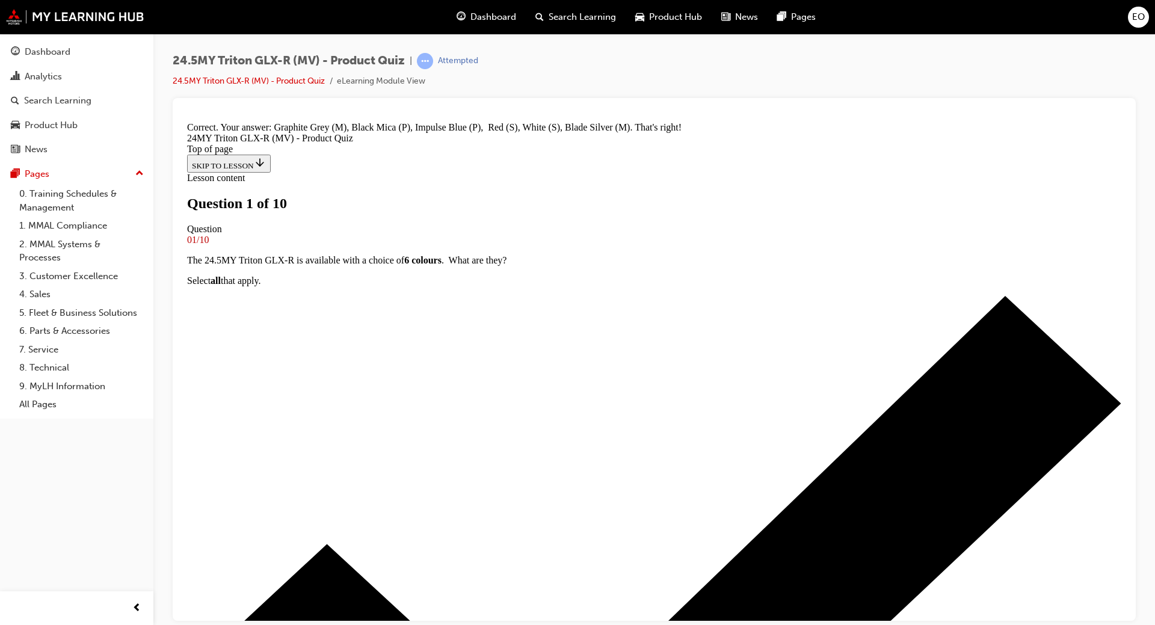
scroll to position [120, 0]
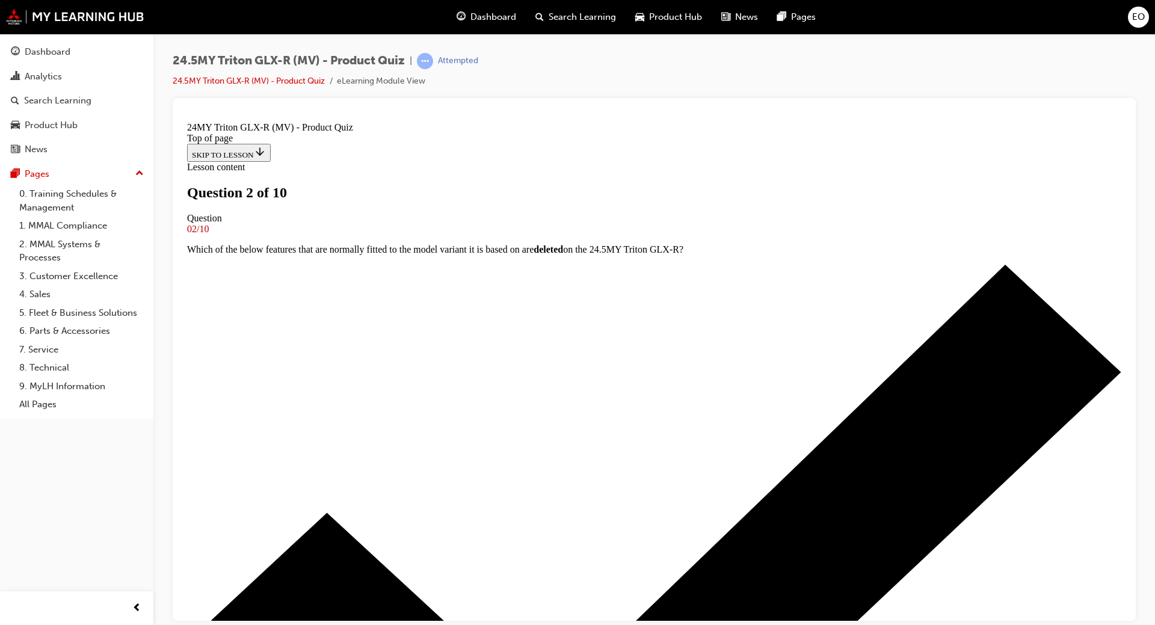
scroll to position [120, 0]
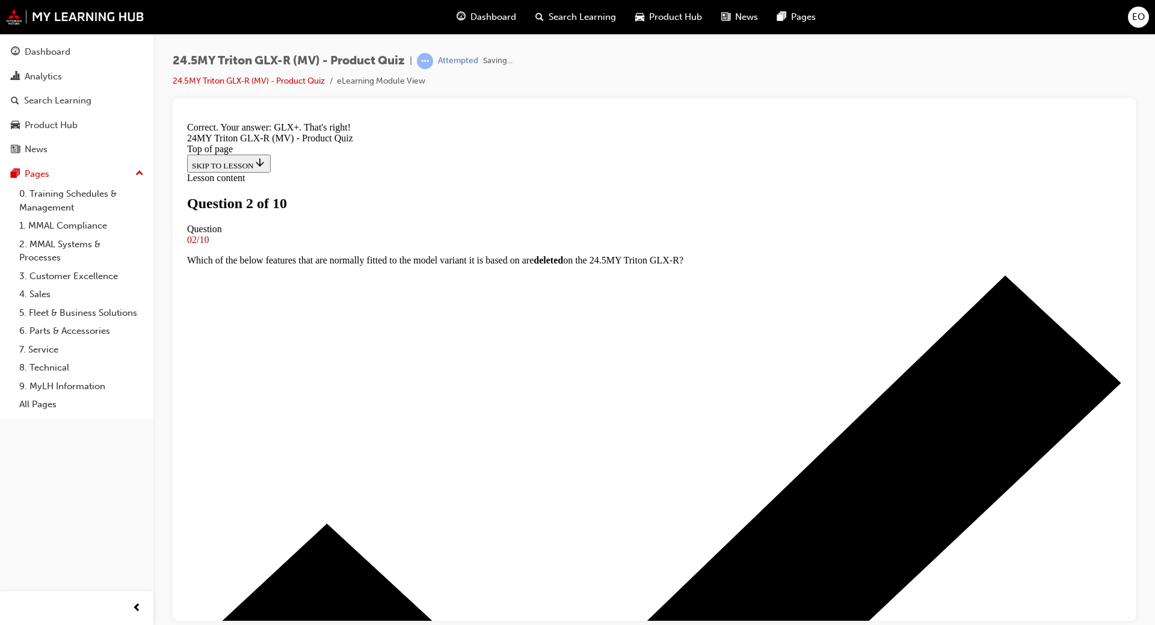
scroll to position [267, 0]
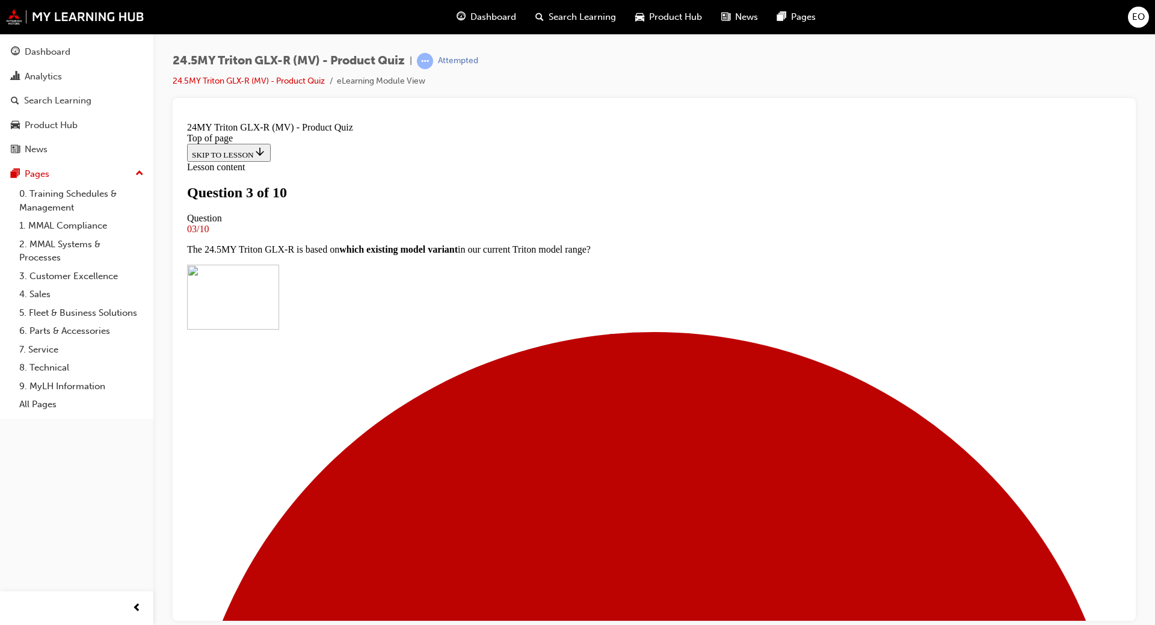
scroll to position [0, 0]
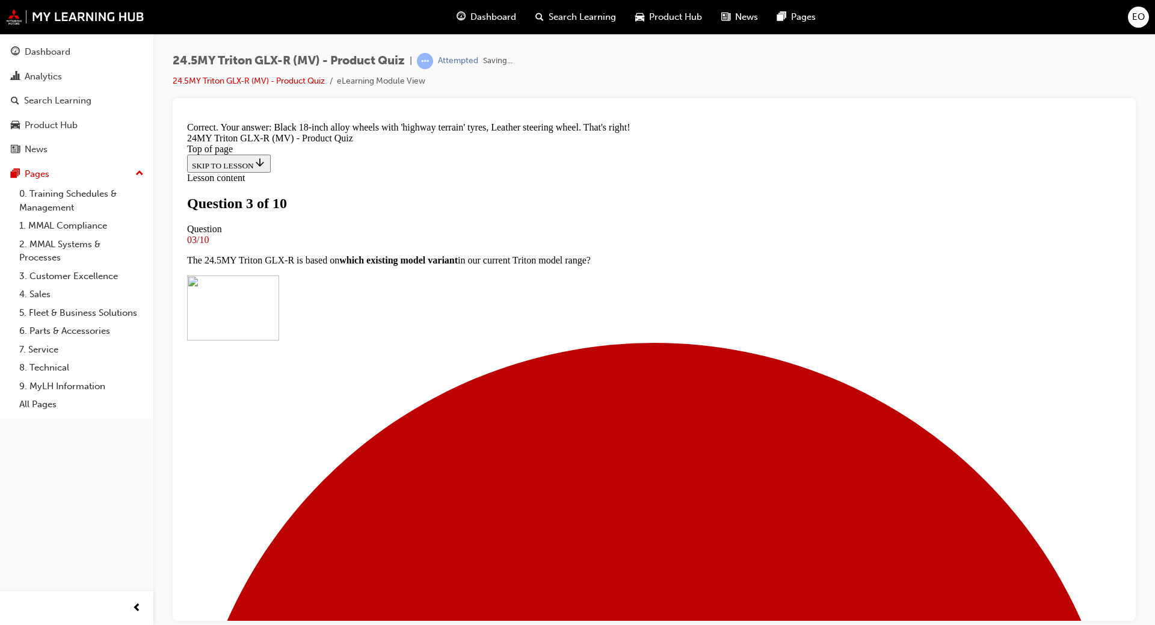
scroll to position [234, 0]
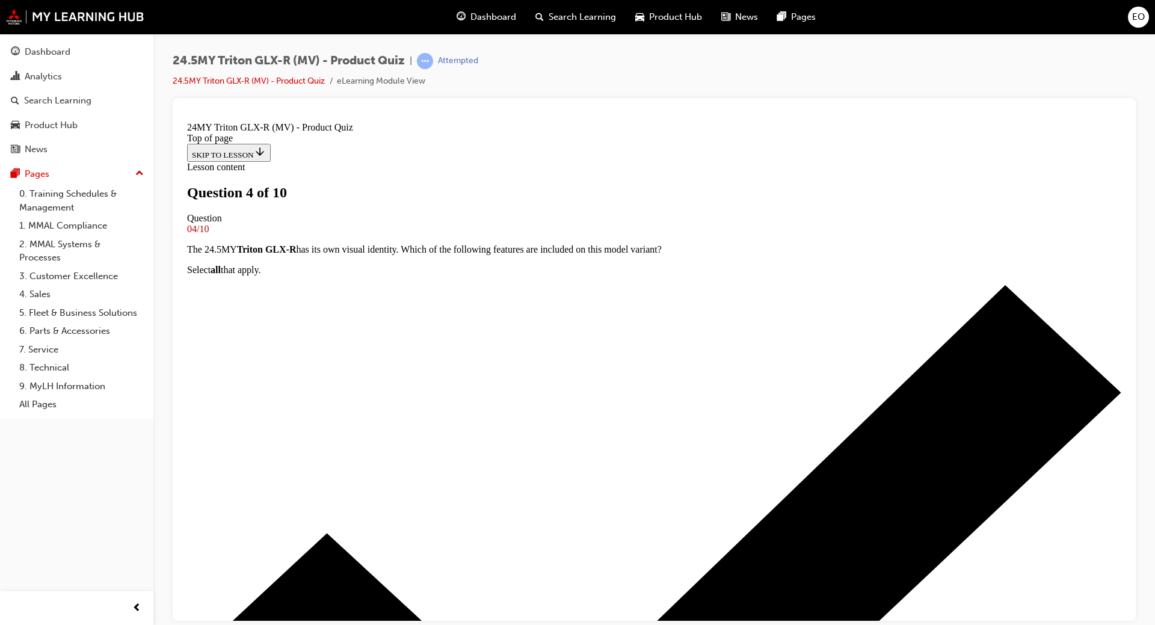
scroll to position [0, 0]
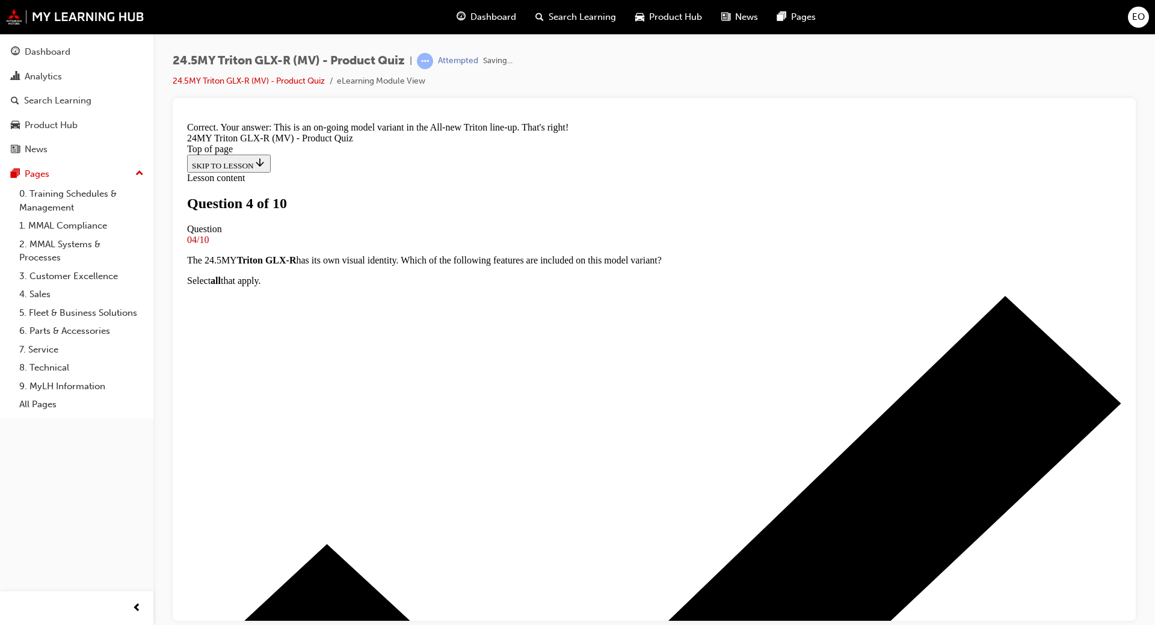
scroll to position [241, 0]
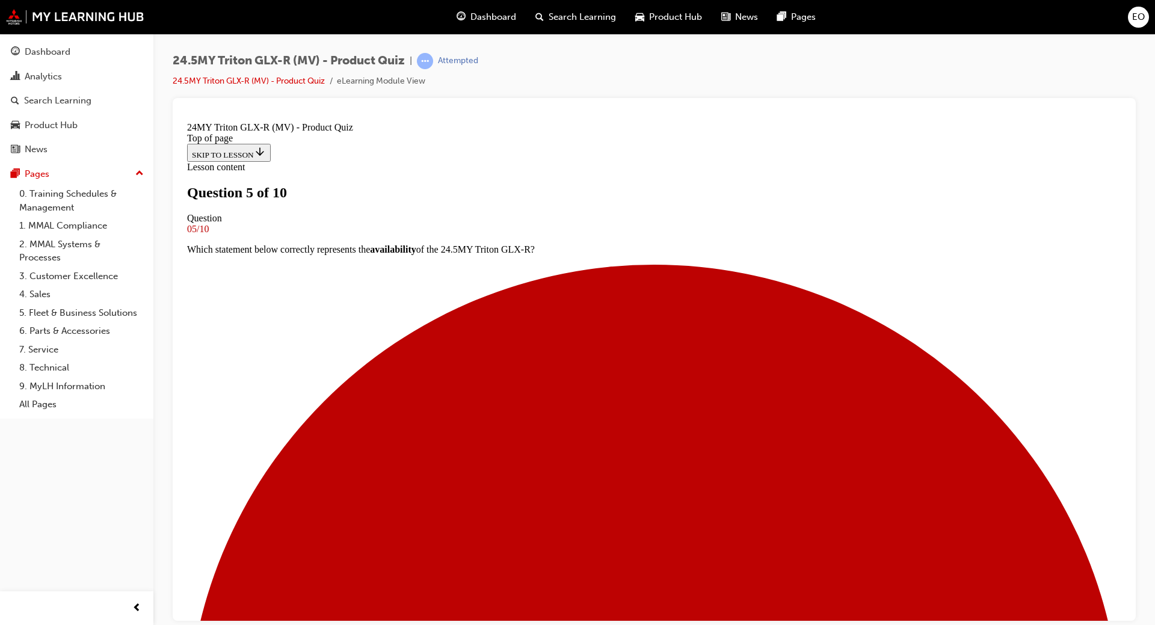
scroll to position [180, 0]
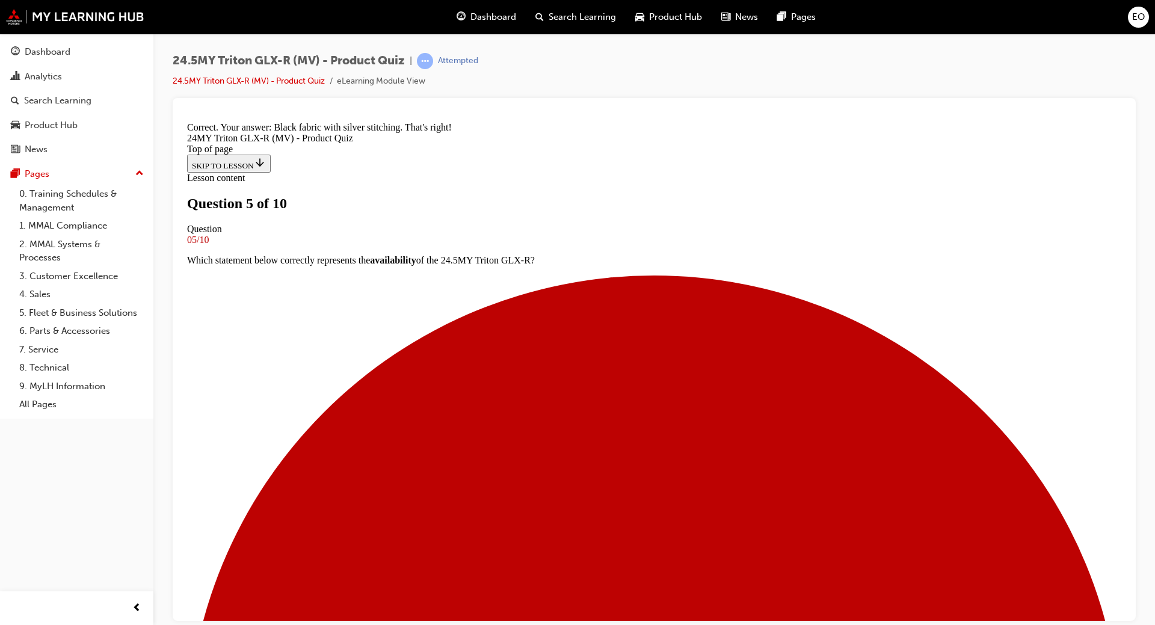
scroll to position [410, 0]
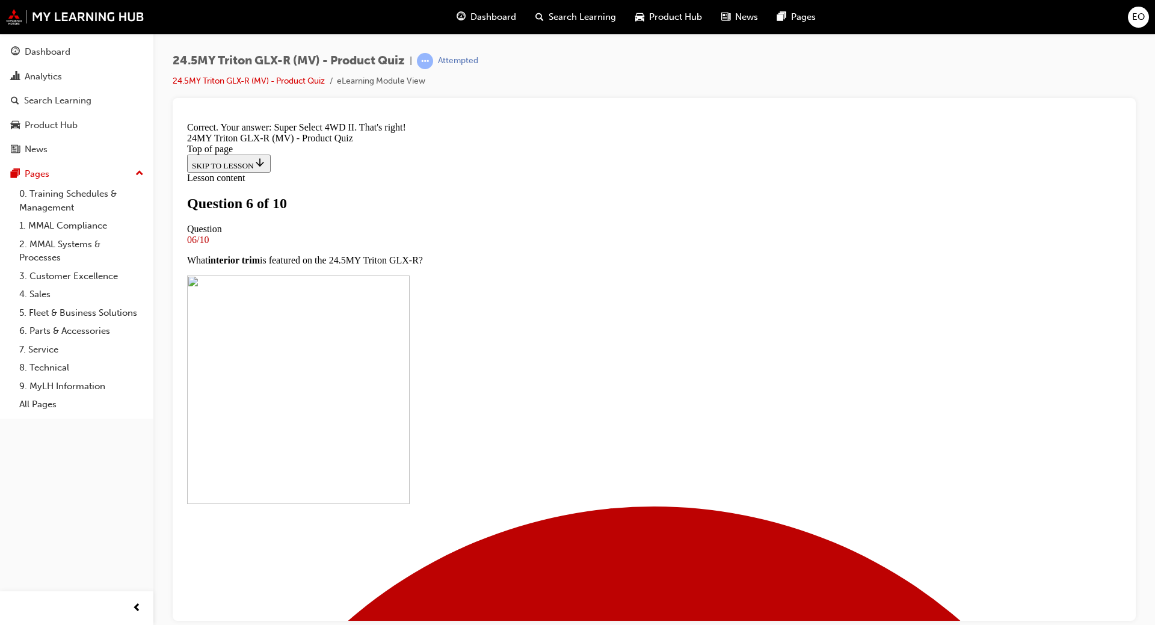
scroll to position [221, 0]
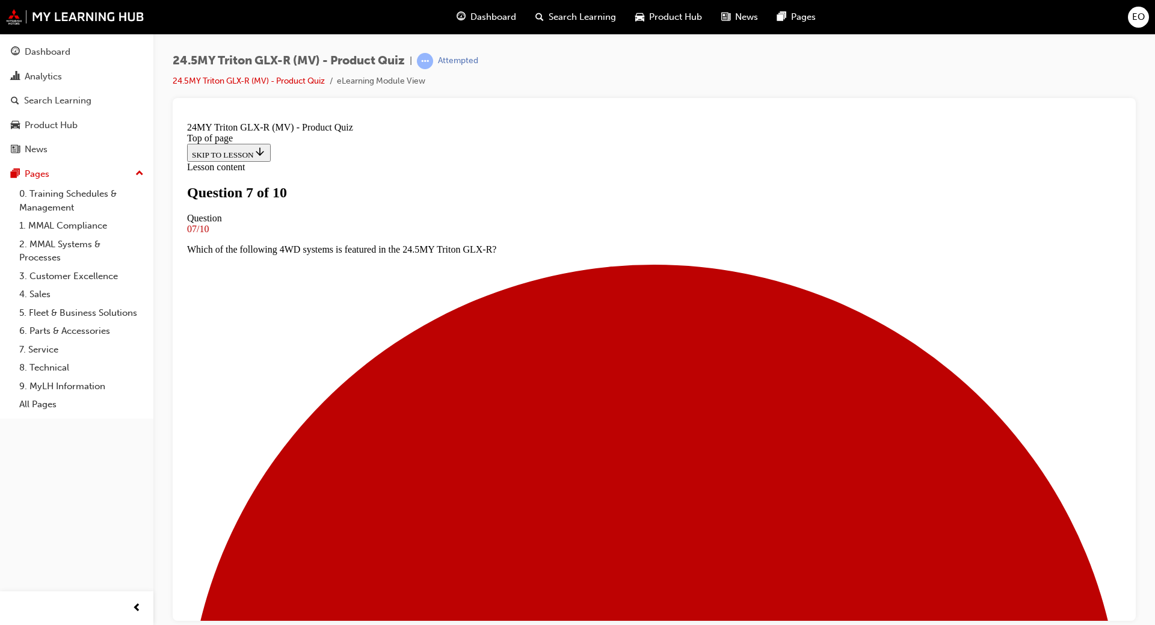
scroll to position [55, 0]
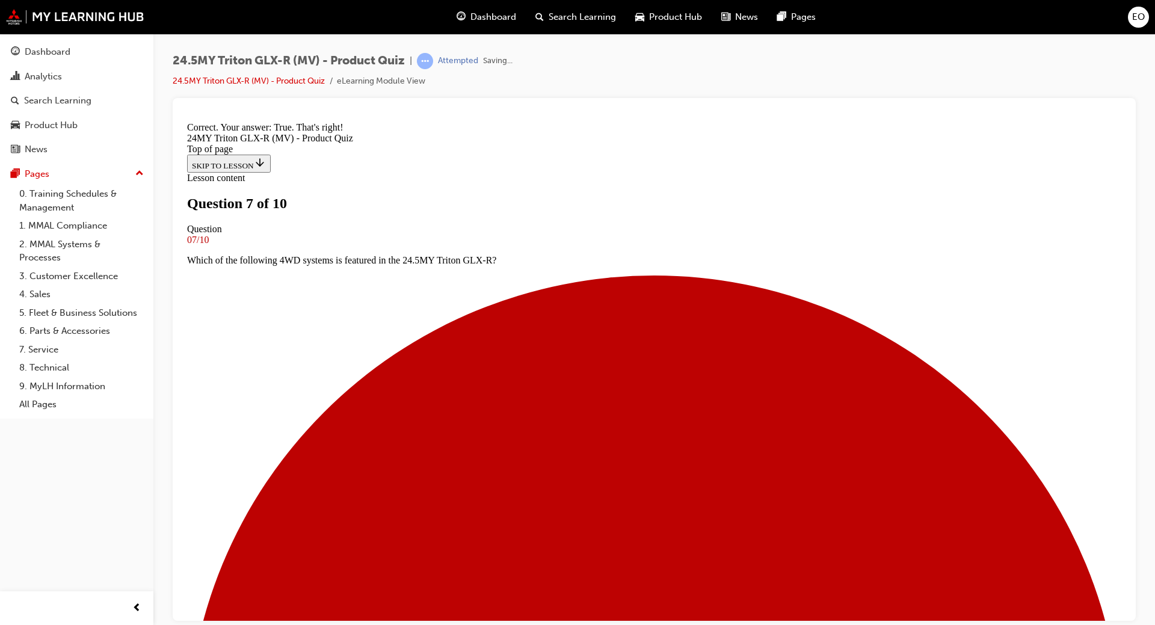
scroll to position [158, 0]
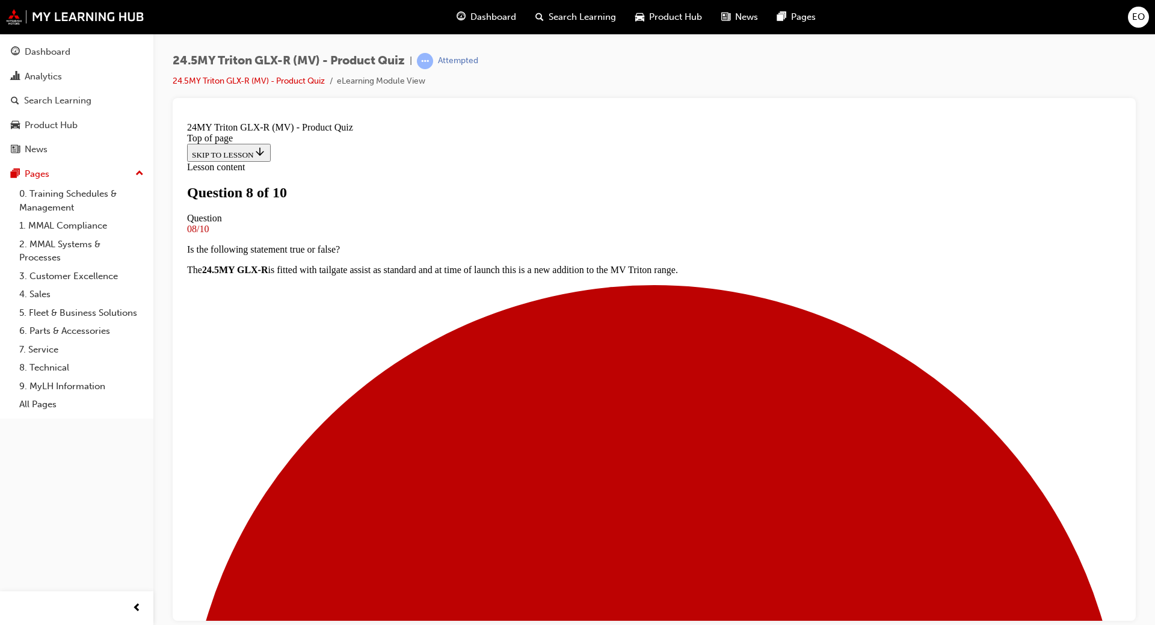
scroll to position [0, 0]
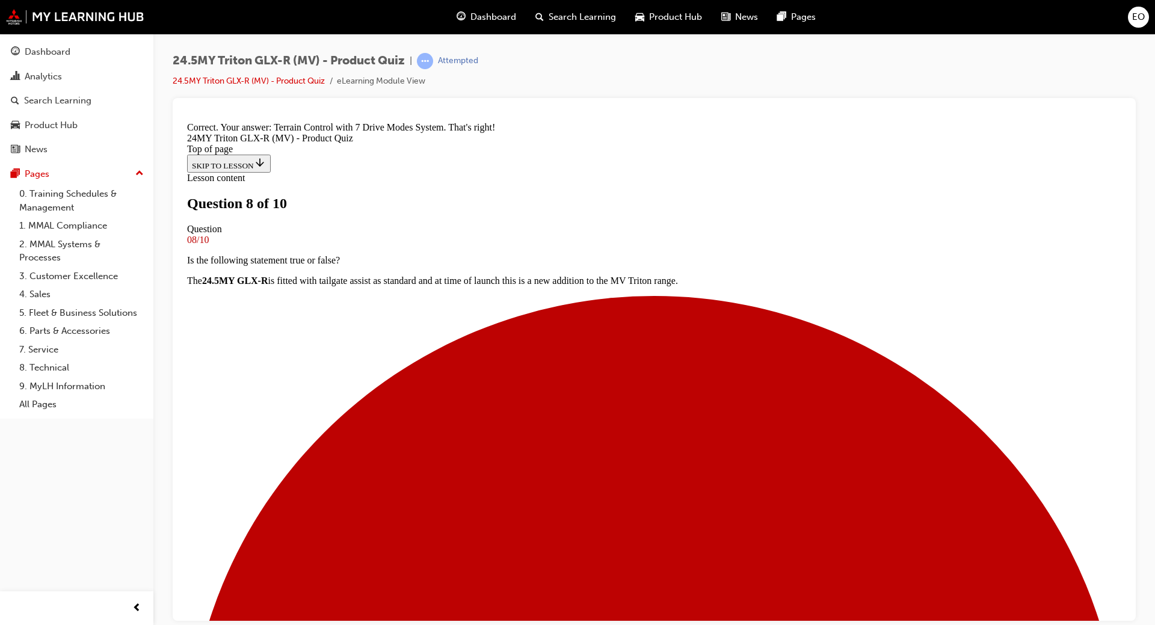
scroll to position [241, 0]
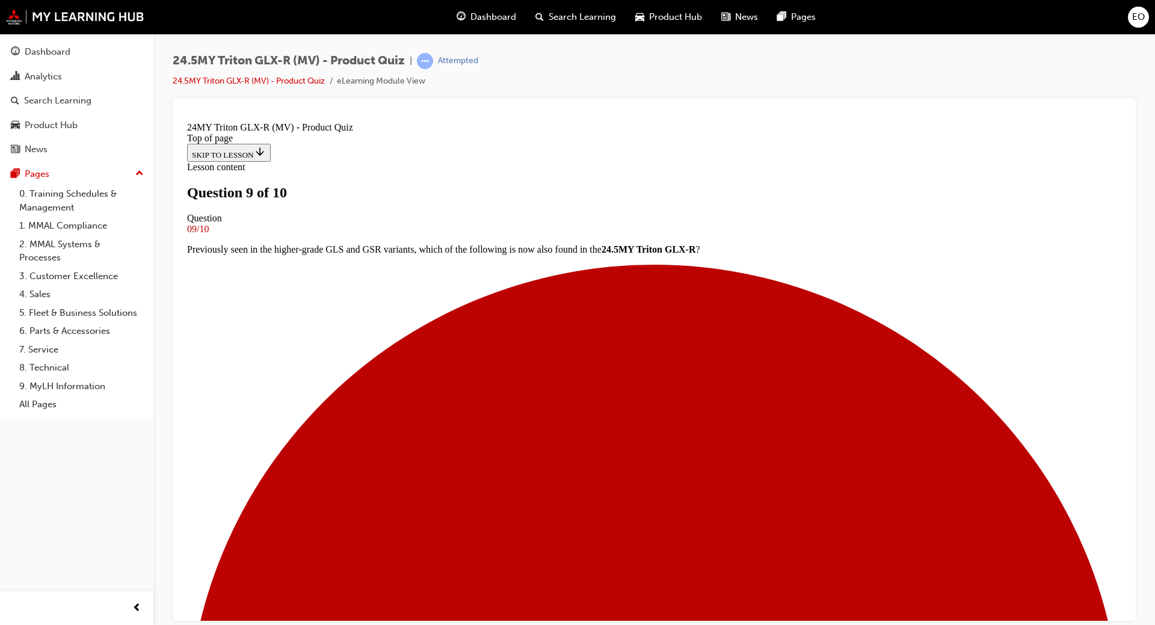
scroll to position [241, 0]
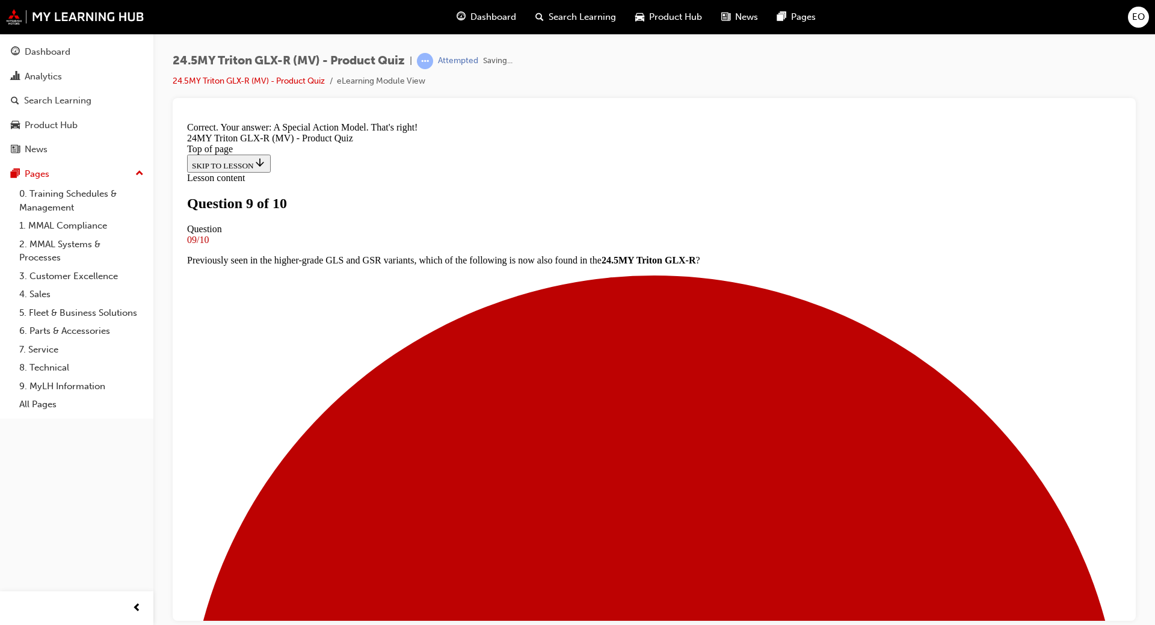
scroll to position [410, 0]
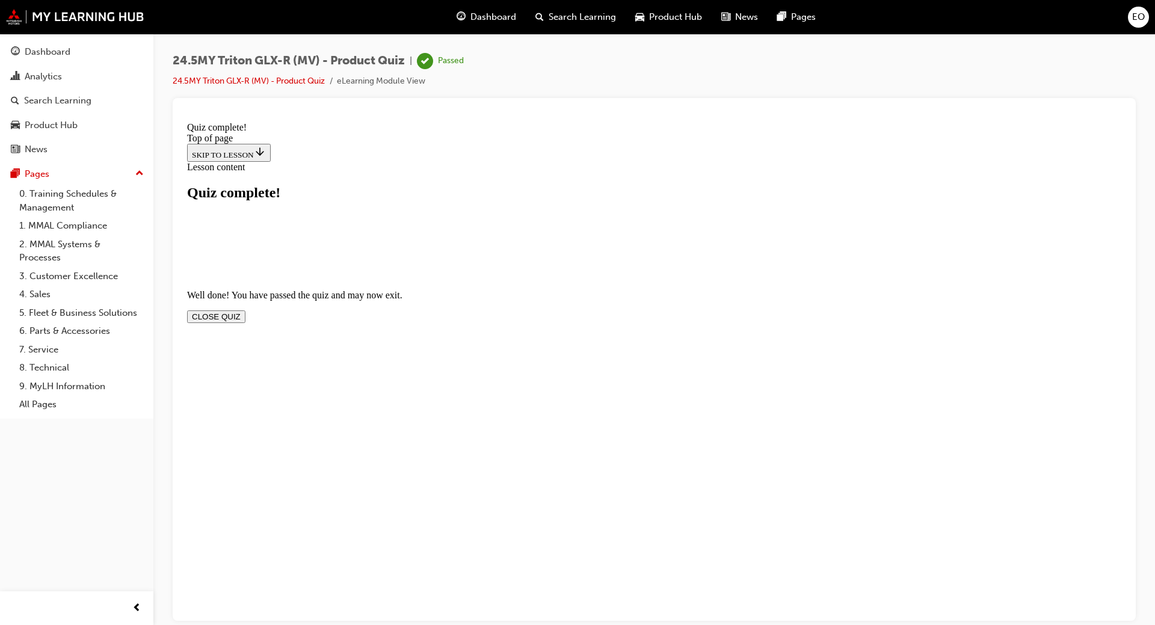
click at [245, 310] on button "CLOSE QUIZ" at bounding box center [216, 316] width 58 height 13
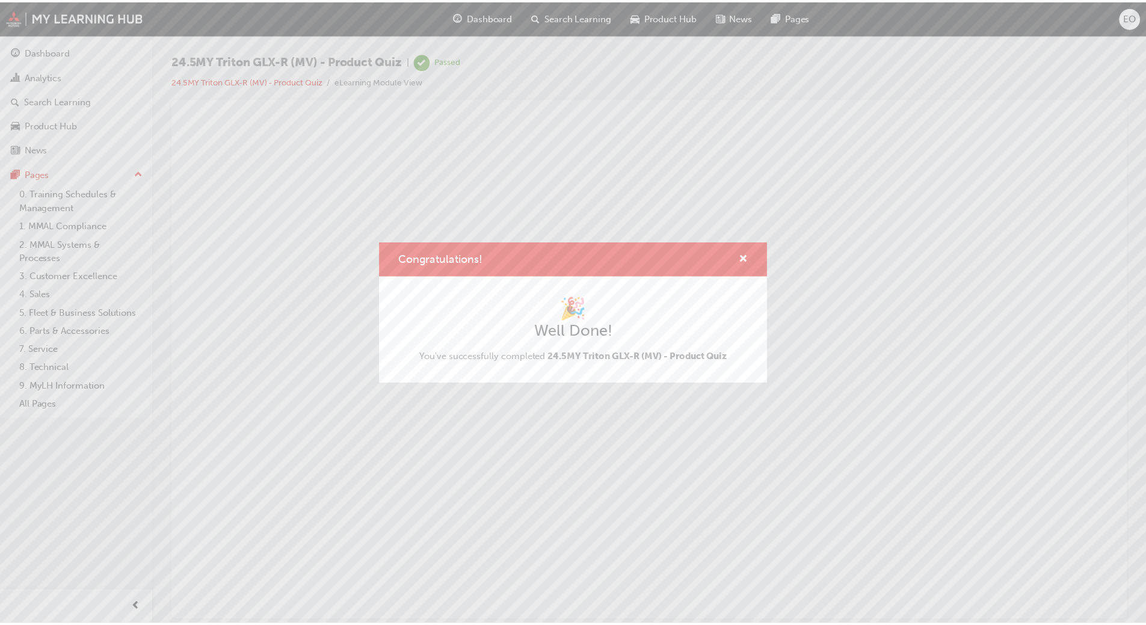
scroll to position [0, 0]
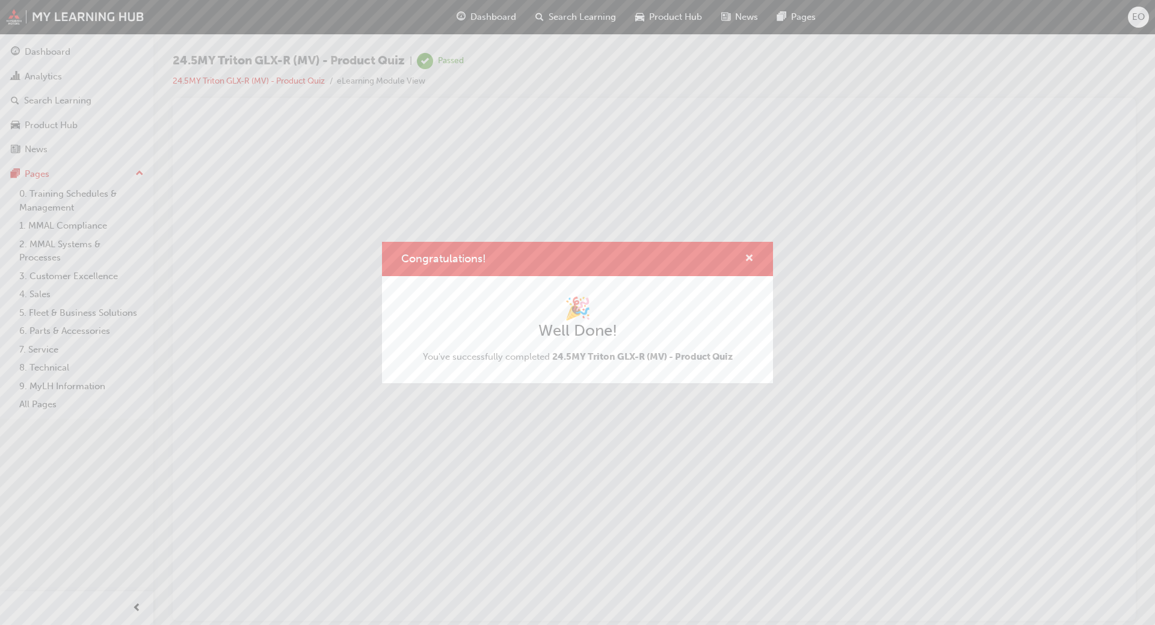
click at [748, 255] on span "cross-icon" at bounding box center [749, 259] width 9 height 11
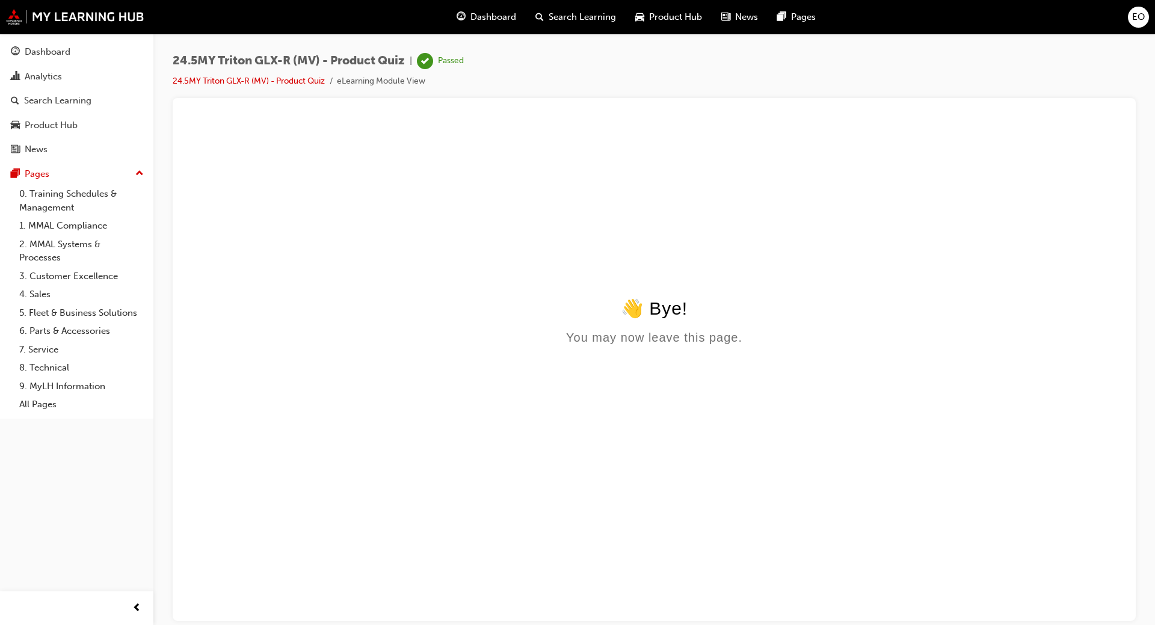
click at [497, 14] on span "Dashboard" at bounding box center [493, 17] width 46 height 14
